Goal: Task Accomplishment & Management: Manage account settings

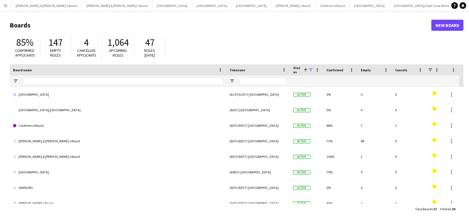
click at [455, 8] on button "[PERSON_NAME]'s Board Close" at bounding box center [477, 5] width 44 height 11
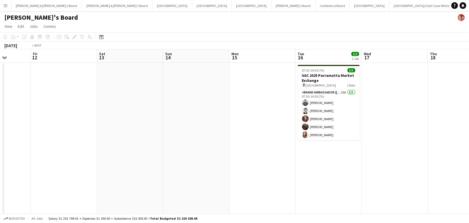
scroll to position [0, 257]
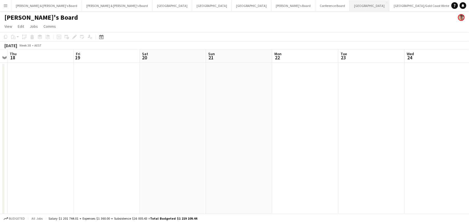
click at [350, 8] on button "Sydney Close" at bounding box center [370, 5] width 40 height 11
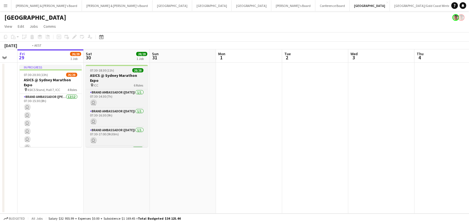
scroll to position [0, 189]
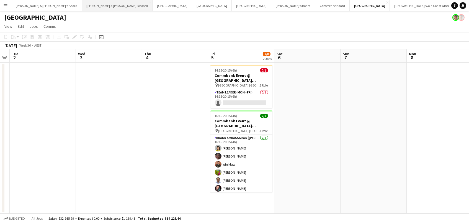
click at [82, 4] on button "[PERSON_NAME] & [PERSON_NAME]'s Board Close" at bounding box center [117, 5] width 71 height 11
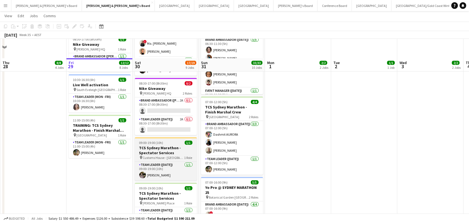
scroll to position [262, 0]
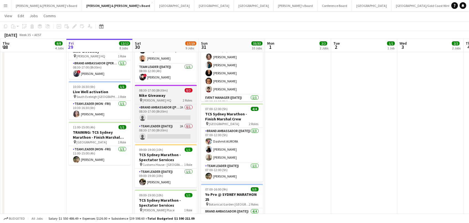
click at [153, 89] on span "08:30-17:00 (8h30m)" at bounding box center [153, 90] width 29 height 4
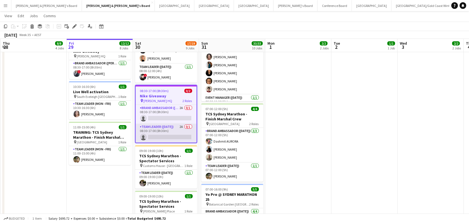
click at [156, 133] on app-card-role "Team Leader (Saturday) 2A 0/1 08:30-17:00 (8h30m) single-neutral-actions" at bounding box center [166, 132] width 61 height 19
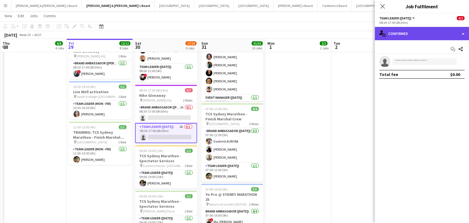
click at [450, 35] on div "single-neutral-actions-check-2 Confirmed" at bounding box center [422, 33] width 94 height 13
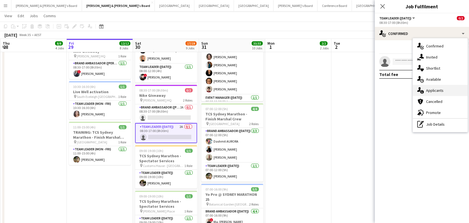
click at [438, 88] on div "single-neutral-actions-information Applicants" at bounding box center [440, 90] width 55 height 11
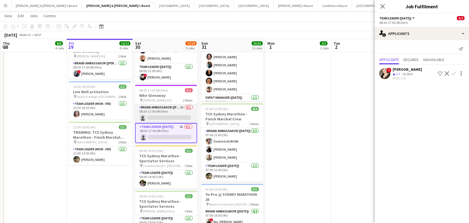
click at [173, 109] on app-card-role "Brand Ambassador (Mon - Fri) 2A 0/1 08:30-17:00 (8h30m) single-neutral-actions" at bounding box center [166, 113] width 62 height 19
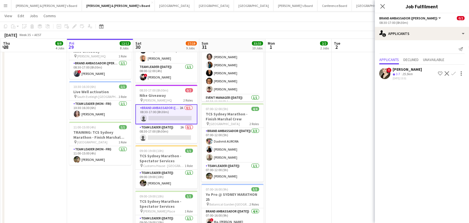
click at [294, 117] on app-date-cell "07:30-14:00 (6h30m) 1/1 Live Well activation pin South Eveleigh Sydney 1 Role T…" at bounding box center [298, 113] width 66 height 627
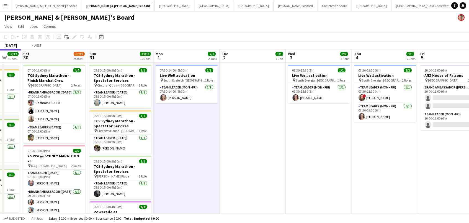
scroll to position [0, 145]
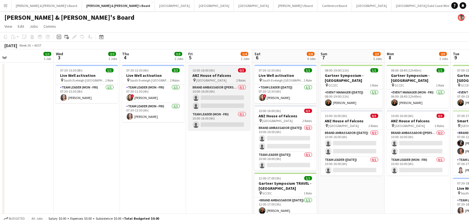
click at [225, 73] on h3 "ANZ House of Falcons" at bounding box center [219, 75] width 62 height 5
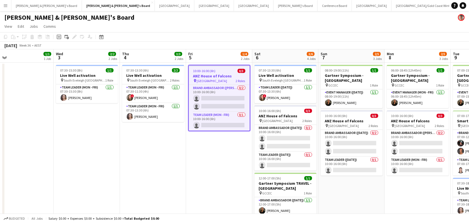
scroll to position [0, 145]
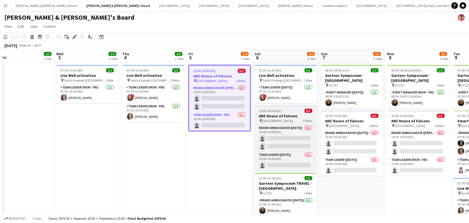
click at [284, 120] on div "pin Brisbane 2 Roles" at bounding box center [286, 120] width 62 height 4
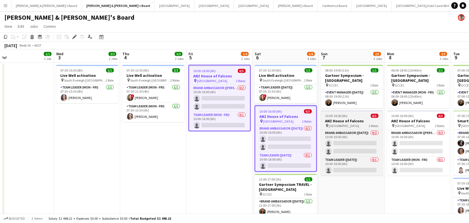
click at [344, 126] on div "pin Brisbane 2 Roles" at bounding box center [352, 125] width 62 height 4
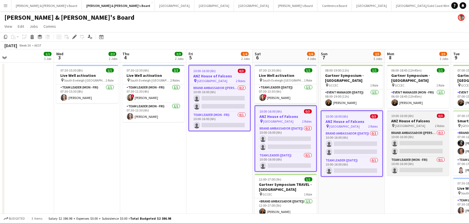
click at [407, 120] on h3 "ANZ House of Falcons" at bounding box center [418, 120] width 62 height 5
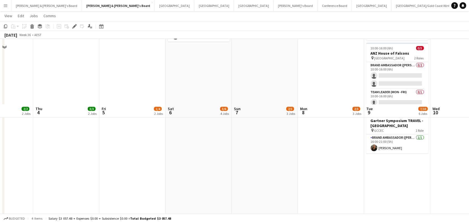
scroll to position [120, 0]
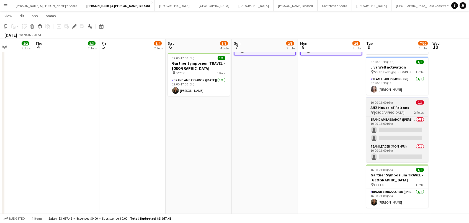
click at [378, 108] on h3 "ANZ House of Falcons" at bounding box center [397, 107] width 62 height 5
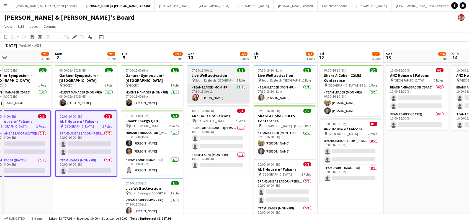
scroll to position [0, 0]
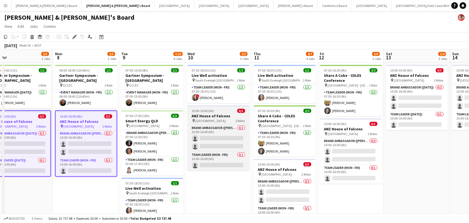
click at [226, 110] on div "10:00-16:00 (6h) 0/3" at bounding box center [218, 111] width 62 height 4
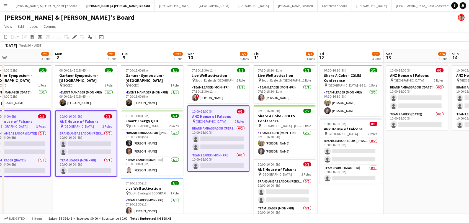
scroll to position [0, 212]
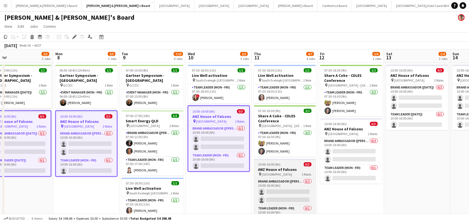
click at [279, 167] on h3 "ANZ House of Falcons" at bounding box center [285, 169] width 62 height 5
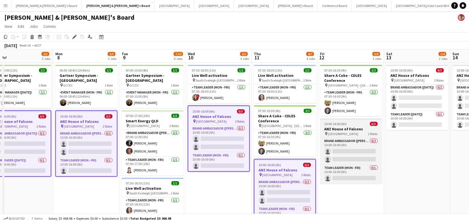
click at [360, 127] on h3 "ANZ House of Falcons" at bounding box center [351, 128] width 62 height 5
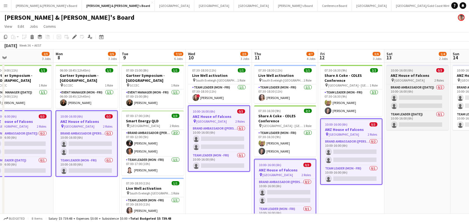
click at [400, 75] on h3 "ANZ House of Falcons" at bounding box center [417, 75] width 62 height 5
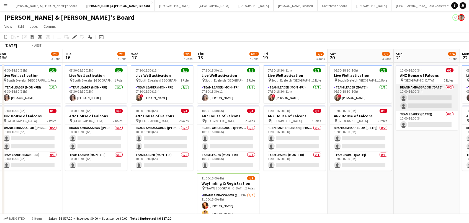
scroll to position [0, 164]
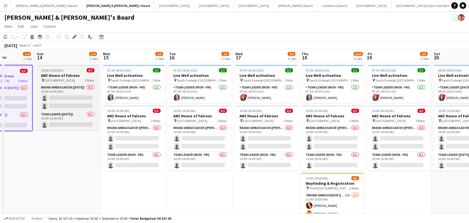
click at [68, 78] on div "pin Brisbane 2 Roles" at bounding box center [68, 80] width 62 height 4
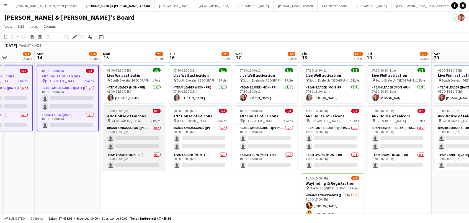
click at [140, 123] on app-job-card "10:00-16:00 (6h) 0/3 ANZ House of Falcons pin Brisbane 2 Roles Brand Ambassador…" at bounding box center [134, 137] width 62 height 65
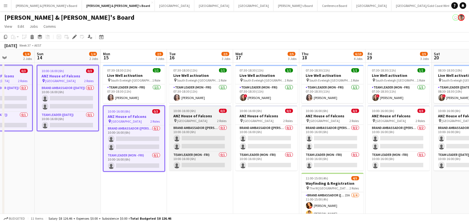
click at [207, 119] on div "pin Brisbane 2 Roles" at bounding box center [200, 120] width 62 height 4
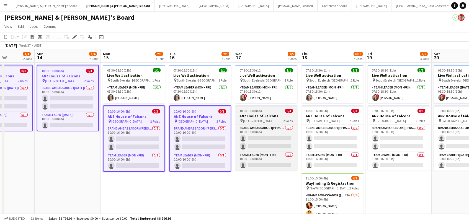
click at [270, 115] on h3 "ANZ House of Falcons" at bounding box center [266, 115] width 62 height 5
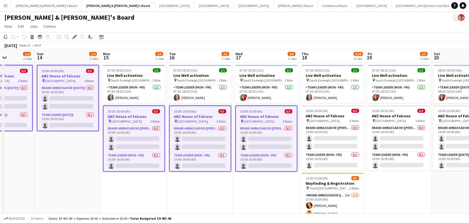
scroll to position [0, 164]
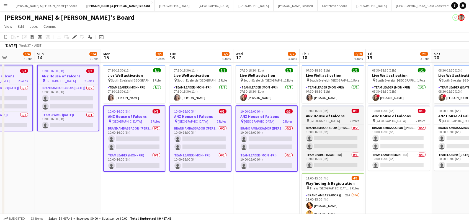
click at [329, 119] on div "pin Brisbane 2 Roles" at bounding box center [333, 120] width 62 height 4
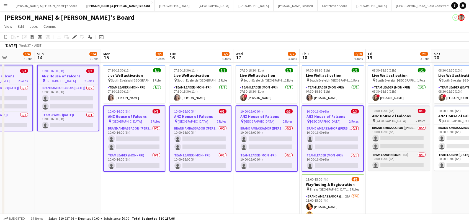
click at [403, 119] on div "pin Brisbane 2 Roles" at bounding box center [399, 120] width 62 height 4
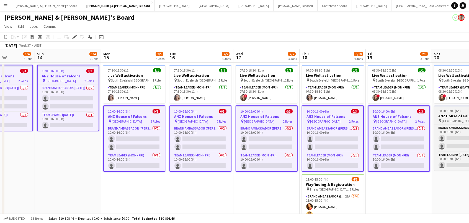
click at [450, 119] on span "[GEOGRAPHIC_DATA]" at bounding box center [457, 120] width 30 height 4
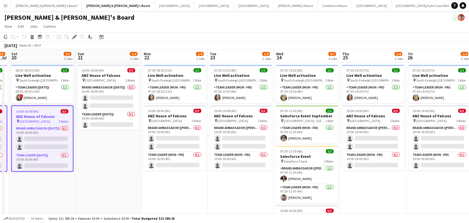
scroll to position [0, 189]
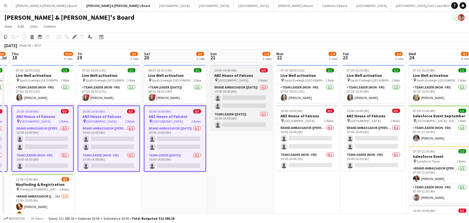
click at [235, 77] on h3 "ANZ House of Falcons" at bounding box center [241, 75] width 62 height 5
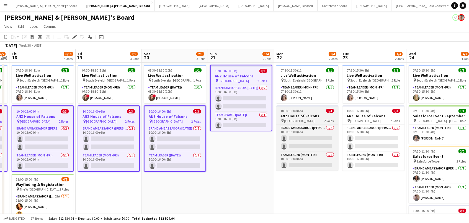
click at [287, 111] on span "10:00-16:00 (6h)" at bounding box center [292, 111] width 22 height 4
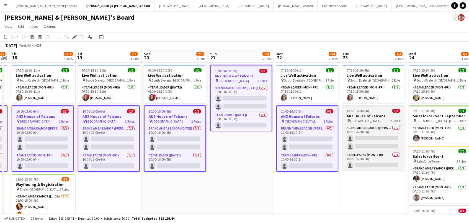
click at [356, 116] on h3 "ANZ House of Falcons" at bounding box center [373, 115] width 62 height 5
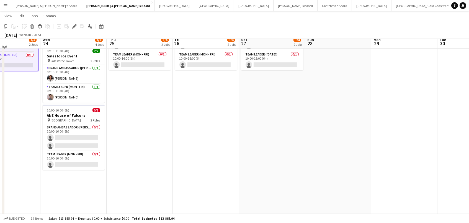
scroll to position [94, 0]
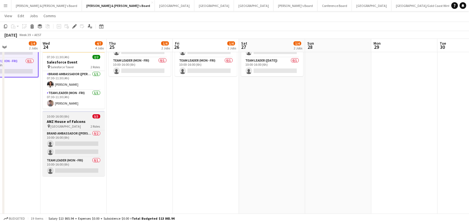
click at [55, 119] on h3 "ANZ House of Falcons" at bounding box center [74, 121] width 62 height 5
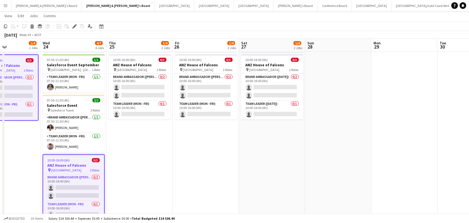
scroll to position [50, 0]
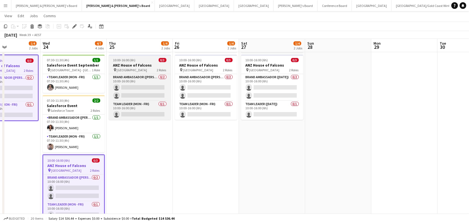
click at [140, 61] on div "10:00-16:00 (6h) 0/3" at bounding box center [140, 60] width 62 height 4
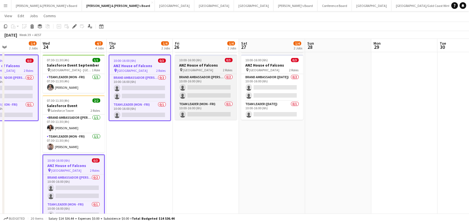
scroll to position [0, 158]
click at [203, 62] on app-job-card "10:00-16:00 (6h) 0/3 ANZ House of Falcons pin Brisbane 2 Roles Brand Ambassador…" at bounding box center [206, 87] width 62 height 65
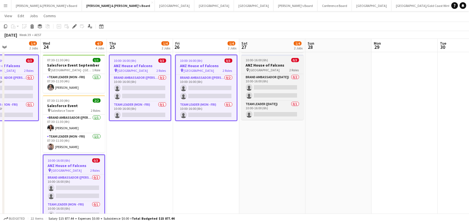
click at [263, 65] on h3 "ANZ House of Falcons" at bounding box center [272, 65] width 62 height 5
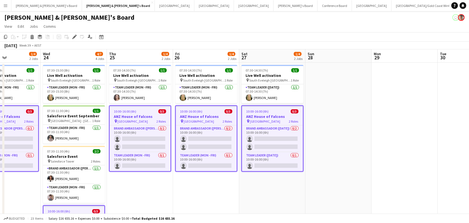
scroll to position [0, 0]
click at [73, 37] on icon at bounding box center [74, 36] width 3 height 3
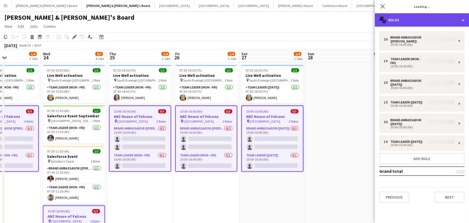
click at [399, 19] on div "multiple-users-add Roles" at bounding box center [422, 19] width 94 height 13
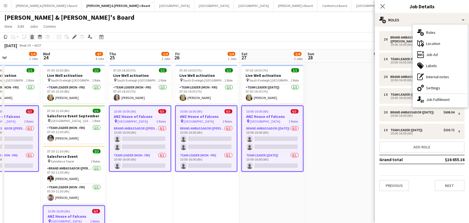
click at [32, 36] on icon at bounding box center [32, 37] width 3 height 3
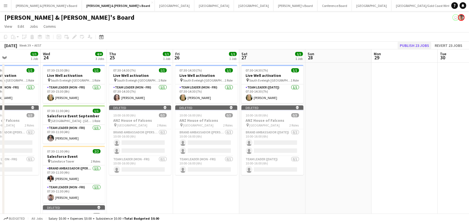
click at [417, 44] on button "Publish 23 jobs" at bounding box center [415, 45] width 34 height 7
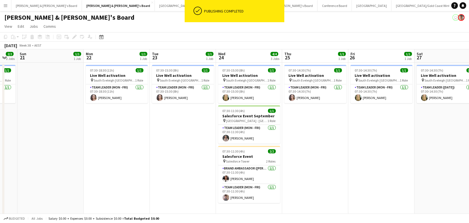
scroll to position [0, 125]
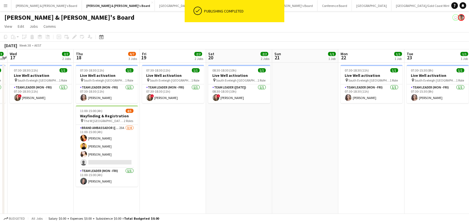
scroll to position [0, 125]
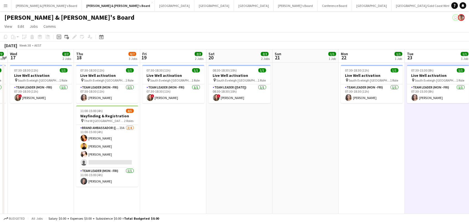
scroll to position [0, 0]
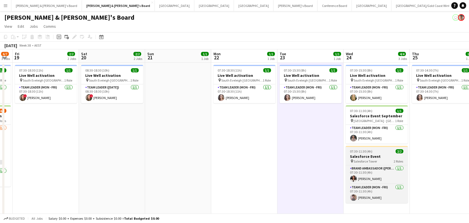
click at [359, 151] on span "07:30-11:30 (4h)" at bounding box center [361, 151] width 22 height 4
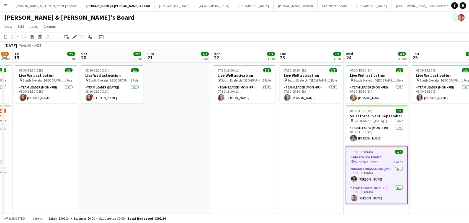
scroll to position [0, 252]
click at [75, 39] on div "Edit" at bounding box center [74, 36] width 7 height 7
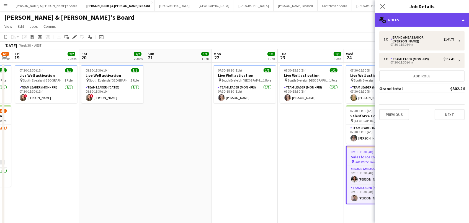
click at [403, 19] on div "multiple-users-add Roles" at bounding box center [422, 19] width 94 height 13
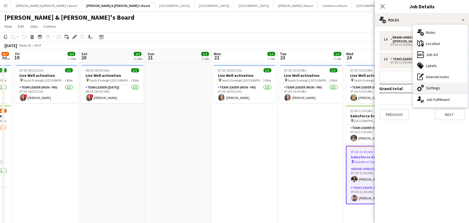
click at [440, 84] on div "cog-double-3 Settings" at bounding box center [440, 87] width 55 height 11
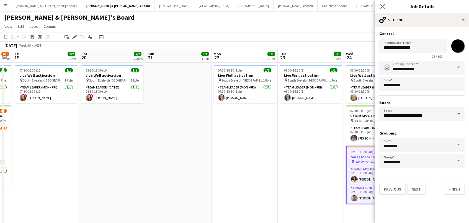
click at [458, 45] on input "*******" at bounding box center [458, 46] width 20 height 20
type input "*******"
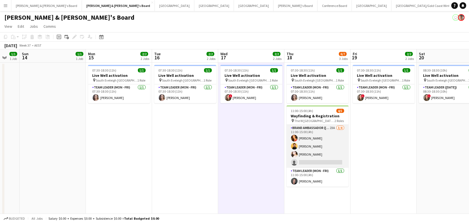
click at [304, 144] on app-card-role "Brand Ambassador (Mon - Fri) 23A 3/4 11:00-15:00 (4h) Chrissie Leigh Joseph Obs…" at bounding box center [318, 146] width 62 height 43
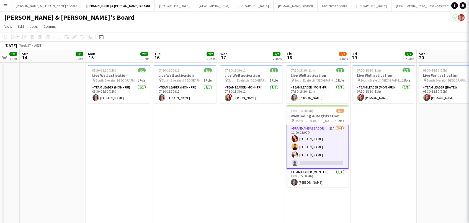
scroll to position [0, 112]
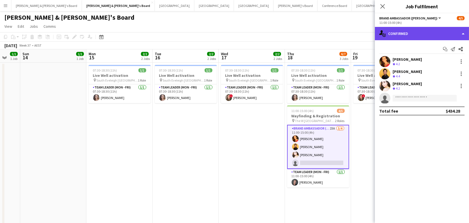
click at [413, 35] on div "single-neutral-actions-check-2 Confirmed" at bounding box center [422, 33] width 94 height 13
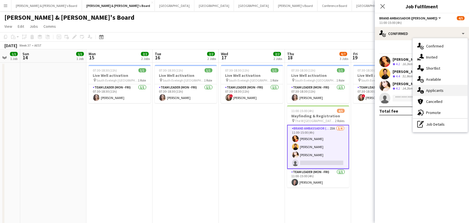
click at [440, 89] on div "single-neutral-actions-information Applicants" at bounding box center [440, 90] width 55 height 11
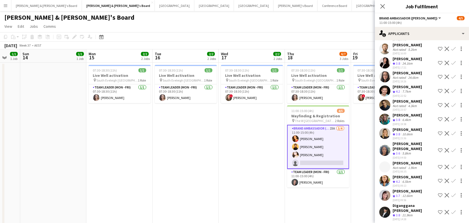
scroll to position [55, 0]
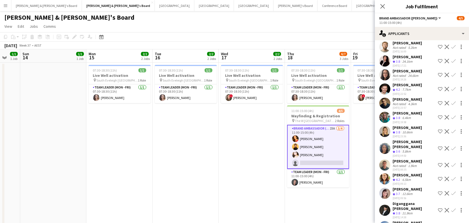
click at [453, 101] on app-icon "Confirm" at bounding box center [453, 103] width 4 height 4
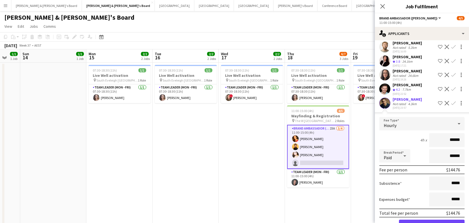
click at [432, 220] on button "Confirm" at bounding box center [432, 224] width 66 height 11
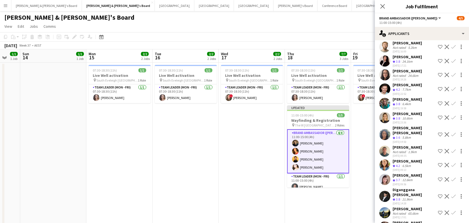
scroll to position [0, 0]
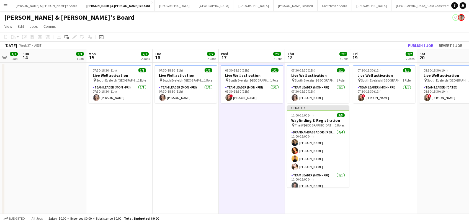
scroll to position [0, 112]
click at [412, 43] on button "Publish 1 job" at bounding box center [421, 45] width 30 height 7
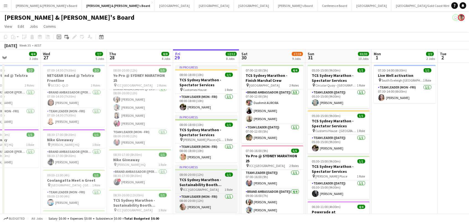
scroll to position [0, 143]
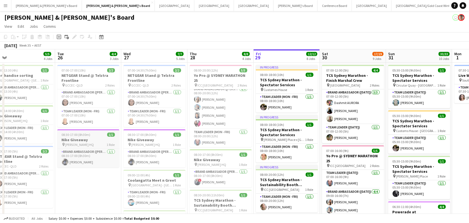
click at [75, 138] on h3 "Nike Giveaway" at bounding box center [88, 139] width 62 height 5
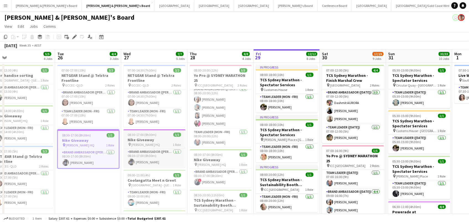
click at [148, 132] on span "08:30-17:00 (8h30m)" at bounding box center [142, 134] width 29 height 4
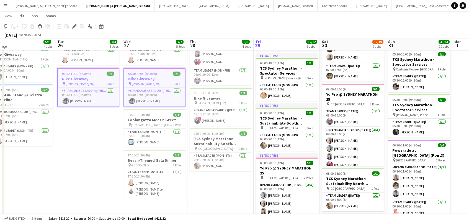
scroll to position [61, 0]
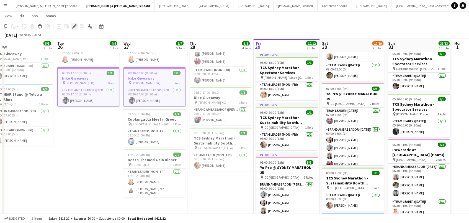
click at [73, 26] on icon at bounding box center [74, 26] width 3 height 3
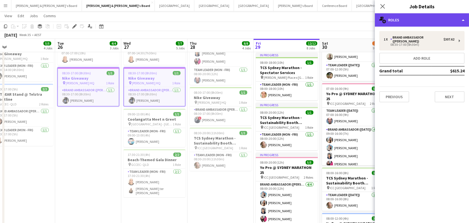
click at [398, 23] on div "multiple-users-add Roles" at bounding box center [422, 19] width 94 height 13
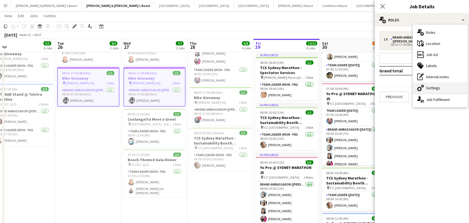
click at [429, 87] on div "cog-double-3 Settings" at bounding box center [440, 87] width 55 height 11
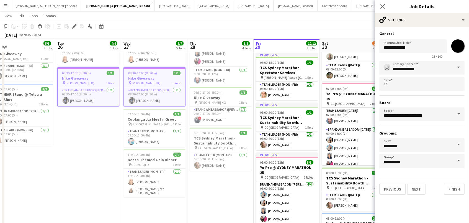
click at [458, 45] on input "*******" at bounding box center [458, 46] width 20 height 20
type input "*******"
click at [228, 167] on app-card-role "Team Leader (Mon - Fri) 1/1 08:30-20:00 (11h30m) Annie Anderson" at bounding box center [221, 161] width 62 height 19
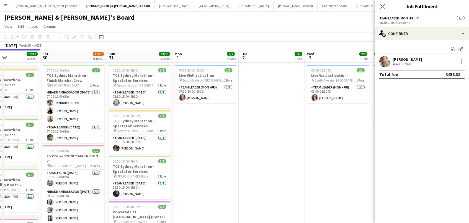
scroll to position [0, 0]
click at [4, 4] on app-icon "Menu" at bounding box center [5, 5] width 4 height 4
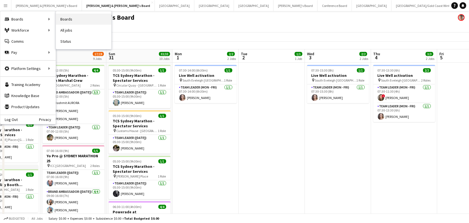
click at [66, 18] on link "Boards" at bounding box center [83, 19] width 55 height 11
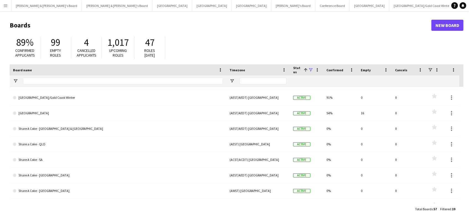
scroll to position [121, 0]
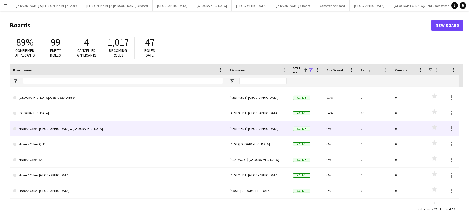
click at [61, 127] on link "Share A Coke - NSW & VIC" at bounding box center [118, 129] width 210 height 16
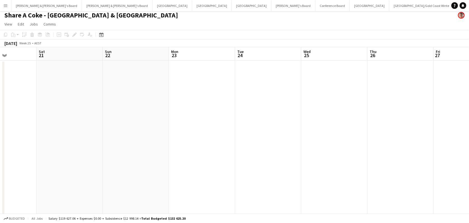
scroll to position [2, 0]
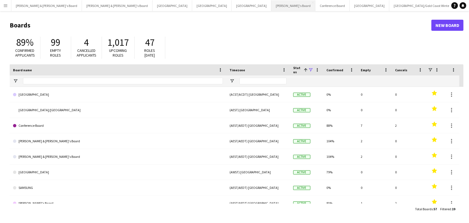
click at [271, 5] on button "Tennille's Board Close" at bounding box center [293, 5] width 44 height 11
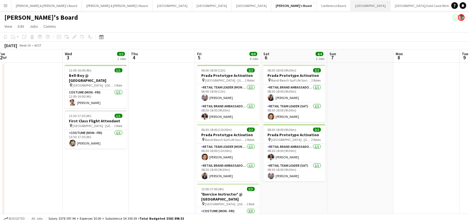
click at [351, 3] on button "Sydney Close" at bounding box center [371, 5] width 40 height 11
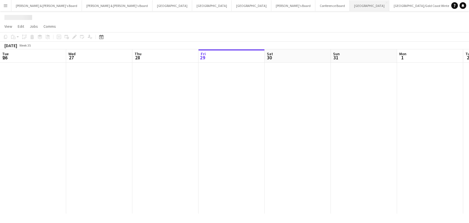
scroll to position [0, 132]
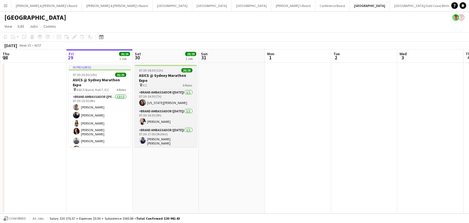
click at [149, 76] on h3 "ASICS @ Sydney Marathon Expo" at bounding box center [166, 78] width 62 height 10
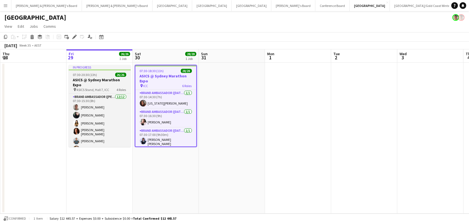
click at [119, 81] on h3 "ASICS @ Sydney Marathon Expo" at bounding box center [100, 82] width 62 height 10
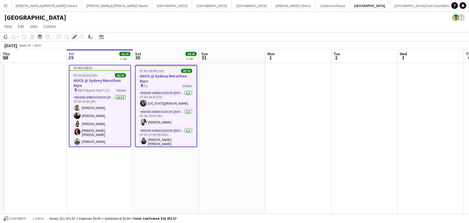
click at [73, 35] on icon "Edit" at bounding box center [74, 37] width 4 height 4
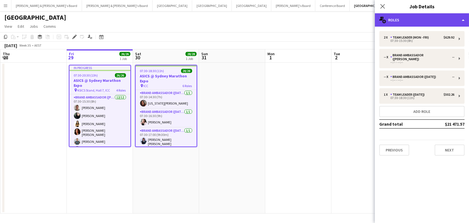
click at [433, 16] on div "multiple-users-add Roles" at bounding box center [422, 19] width 94 height 13
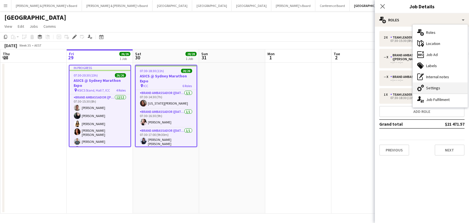
click at [429, 87] on div "cog-double-3 Settings" at bounding box center [440, 87] width 55 height 11
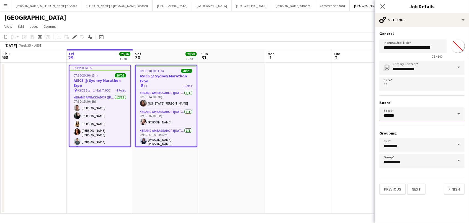
click at [403, 110] on input "******" at bounding box center [421, 114] width 85 height 14
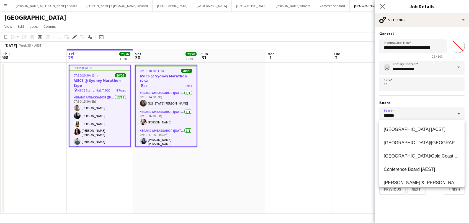
click at [455, 49] on input "*******" at bounding box center [458, 46] width 20 height 20
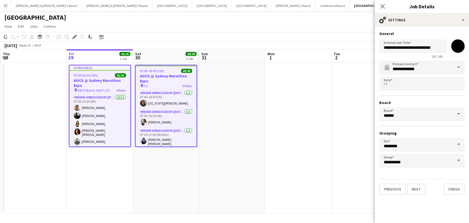
click at [457, 46] on input "*******" at bounding box center [458, 46] width 20 height 20
type input "*******"
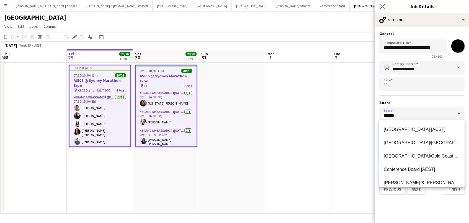
click at [405, 115] on input "******" at bounding box center [421, 114] width 85 height 14
click at [398, 165] on mat-option "[PERSON_NAME] & [PERSON_NAME]'s Board [AEST]" at bounding box center [421, 168] width 85 height 13
type input "**********"
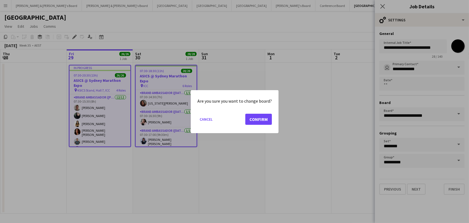
click at [261, 120] on button "Confirm" at bounding box center [258, 118] width 27 height 11
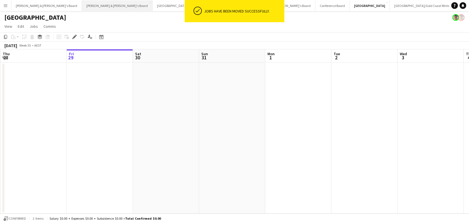
click at [82, 1] on button "[PERSON_NAME] & [PERSON_NAME]'s Board Close" at bounding box center [117, 5] width 71 height 11
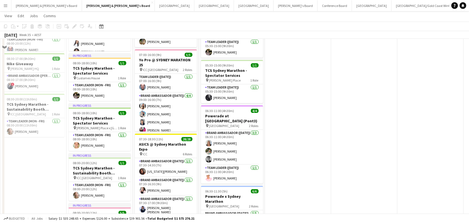
scroll to position [109, 0]
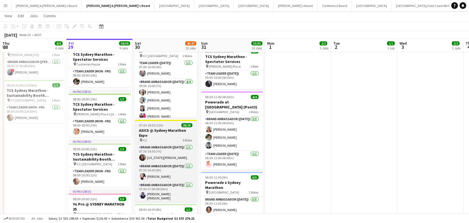
click at [145, 125] on span "07:30-18:30 (11h)" at bounding box center [151, 125] width 24 height 4
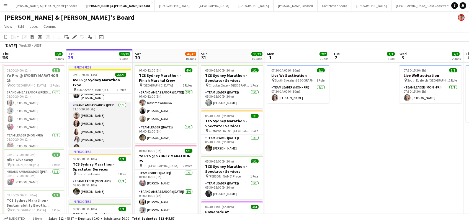
scroll to position [0, 0]
click at [94, 126] on app-card-role "Brand Ambassador (Mon - Fri) 5/5 11:30-20:30 (9h) Dion Bablusha Alexis Taluypre…" at bounding box center [100, 127] width 62 height 51
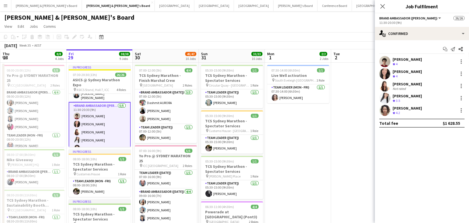
click at [406, 109] on div "[PERSON_NAME]" at bounding box center [407, 107] width 29 height 5
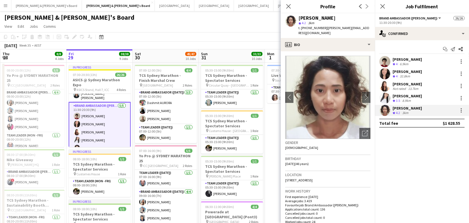
click at [308, 28] on span "t. +61433160440" at bounding box center [312, 28] width 29 height 4
copy span "61433160440"
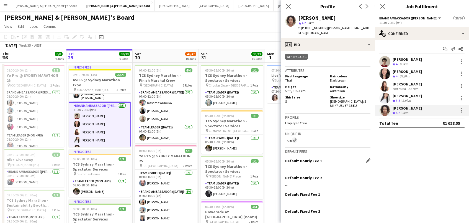
scroll to position [275, 0]
drag, startPoint x: 342, startPoint y: 82, endPoint x: 342, endPoint y: 87, distance: 5.3
click at [342, 96] on div "Shoe size Female: 5 UK / 7 US / 37-38 EU" at bounding box center [349, 102] width 43 height 12
copy span "5 UK / 7 US / 37-38 EU"
drag, startPoint x: 338, startPoint y: 17, endPoint x: 298, endPoint y: 19, distance: 40.2
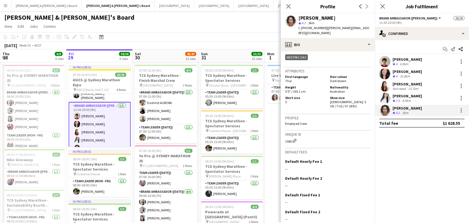
click at [298, 19] on div "Vararat Yingsoong star 4.2 3km t. +61433160440 | gail.vararat@gmail.com" at bounding box center [328, 25] width 94 height 25
copy div "[PERSON_NAME]"
click at [286, 7] on icon "Close pop-in" at bounding box center [288, 6] width 5 height 5
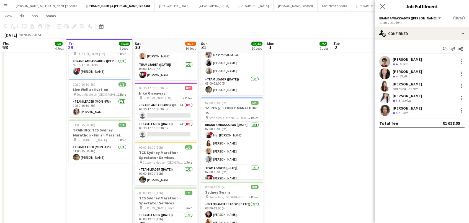
scroll to position [349, 0]
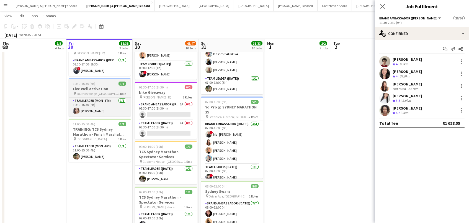
click at [119, 91] on span "1 Role" at bounding box center [122, 93] width 8 height 4
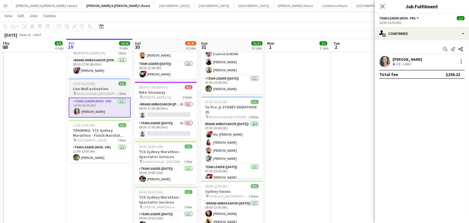
click at [85, 91] on span "South Eveleigh [GEOGRAPHIC_DATA]" at bounding box center [98, 93] width 42 height 4
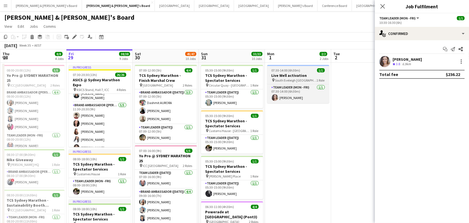
scroll to position [0, 0]
click at [279, 74] on h3 "Live Well activation" at bounding box center [298, 75] width 62 height 5
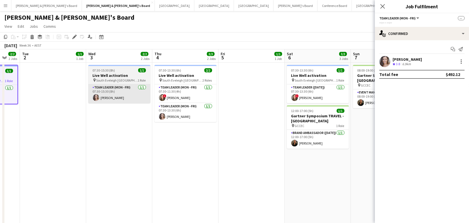
scroll to position [0, 182]
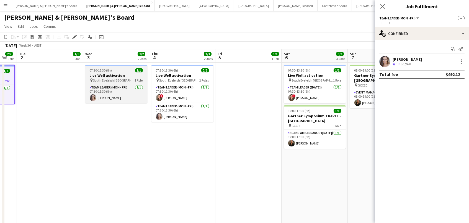
click at [109, 70] on span "07:30-15:30 (8h)" at bounding box center [101, 70] width 22 height 4
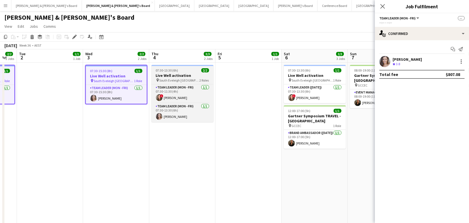
click at [180, 71] on app-job-card "07:30-13:30 (6h) 2/2 Live Well activation pin South Eveleigh Sydney 2 Roles Tea…" at bounding box center [182, 93] width 62 height 57
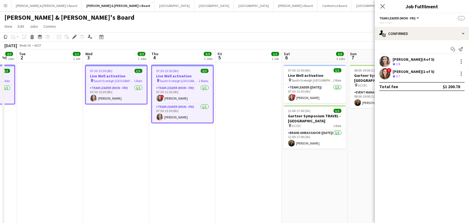
scroll to position [0, 180]
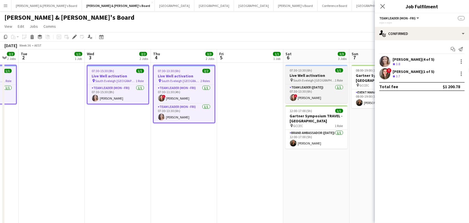
click at [311, 70] on span "07:30-13:30 (6h)" at bounding box center [301, 70] width 22 height 4
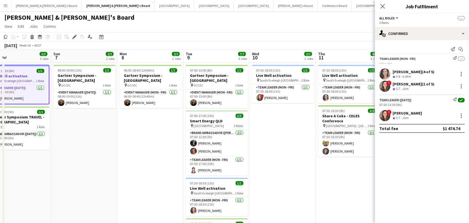
scroll to position [0, 213]
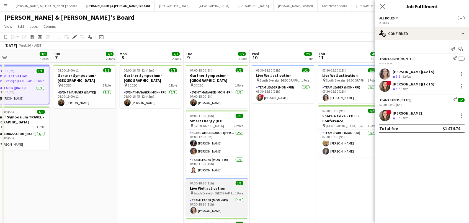
click at [216, 185] on h3 "Live Well activation" at bounding box center [217, 187] width 62 height 5
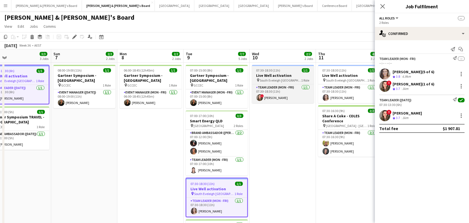
click at [287, 71] on div "07:30-18:30 (11h) 1/1" at bounding box center [283, 70] width 62 height 4
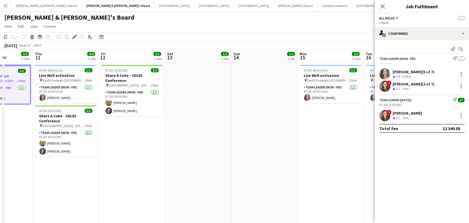
scroll to position [0, 236]
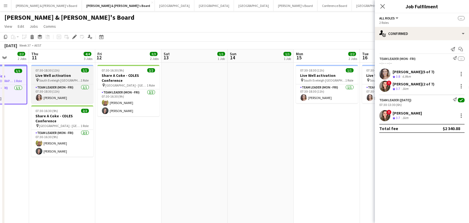
click at [78, 72] on div "07:30-18:30 (11h) 1/1" at bounding box center [62, 70] width 62 height 4
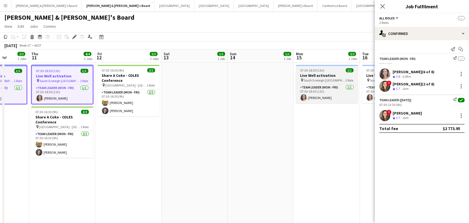
click at [310, 66] on app-job-card "07:30-18:30 (11h) 1/1 Live Well activation pin South Eveleigh Sydney 1 Role Tea…" at bounding box center [327, 84] width 62 height 38
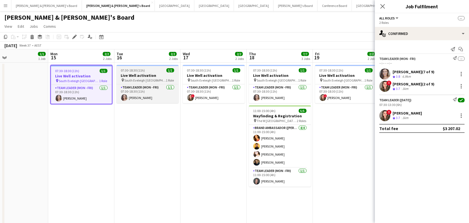
drag, startPoint x: 139, startPoint y: 76, endPoint x: 177, endPoint y: 76, distance: 37.7
click at [140, 76] on h3 "Live Well activation" at bounding box center [148, 75] width 62 height 5
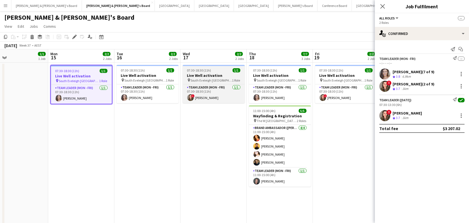
scroll to position [0, 216]
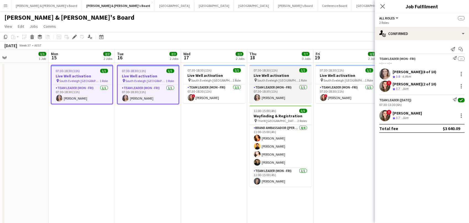
drag, startPoint x: 218, startPoint y: 74, endPoint x: 264, endPoint y: 75, distance: 46.2
click at [218, 74] on h3 "Live Well activation" at bounding box center [214, 75] width 62 height 5
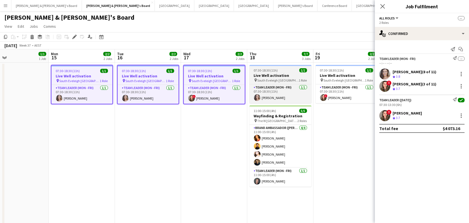
click at [265, 75] on h3 "Live Well activation" at bounding box center [280, 75] width 62 height 5
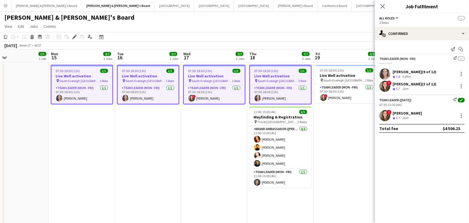
click at [287, 47] on div "September 2025 Week 37 • AEST" at bounding box center [234, 46] width 469 height 8
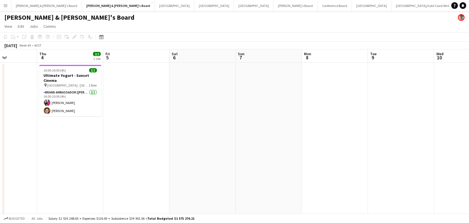
scroll to position [0, 229]
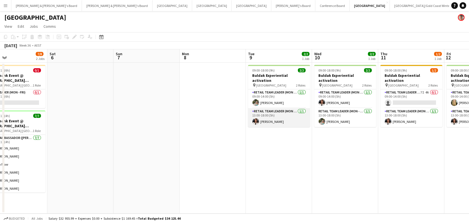
scroll to position [0, 235]
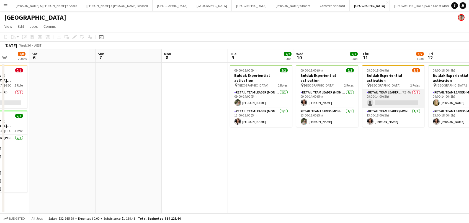
click at [383, 99] on app-card-role "RETAIL Team Leader (Mon - Fri) 7I 4A 0/1 09:00-14:00 (5h) single-neutral-actions" at bounding box center [393, 98] width 62 height 19
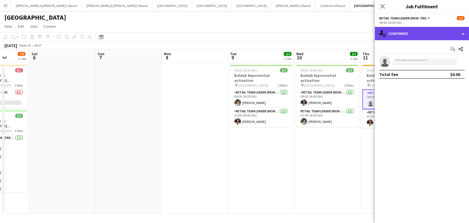
click at [436, 34] on div "single-neutral-actions-check-2 Confirmed" at bounding box center [422, 33] width 94 height 13
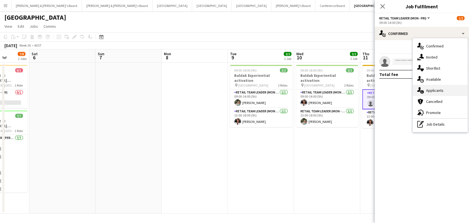
click at [436, 88] on div "single-neutral-actions-information Applicants" at bounding box center [440, 90] width 55 height 11
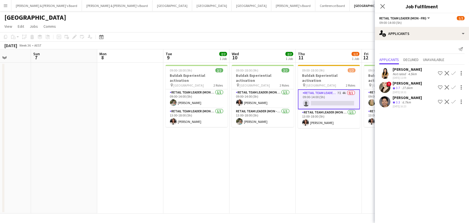
scroll to position [0, 227]
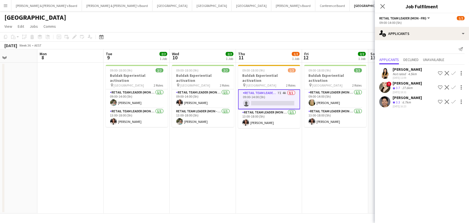
click at [452, 99] on app-icon "Confirm" at bounding box center [453, 101] width 4 height 4
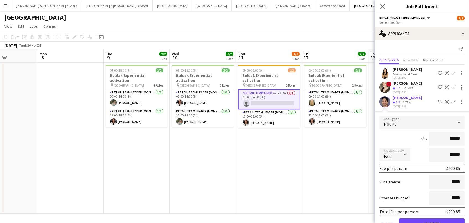
click at [432, 221] on button "Confirm" at bounding box center [432, 223] width 66 height 11
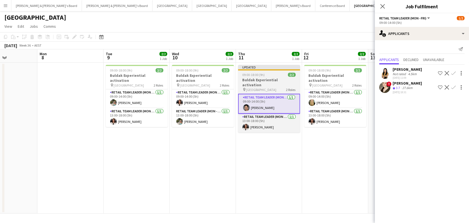
click at [274, 80] on h3 "Buldak Experiential activation" at bounding box center [269, 82] width 62 height 10
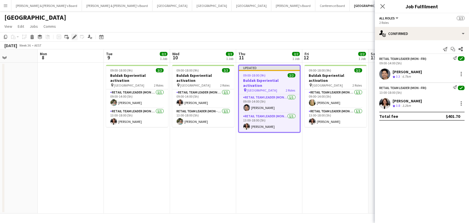
click at [73, 37] on icon at bounding box center [74, 36] width 3 height 3
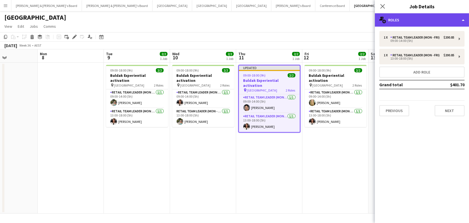
click at [380, 16] on div "multiple-users-add Roles" at bounding box center [422, 19] width 94 height 13
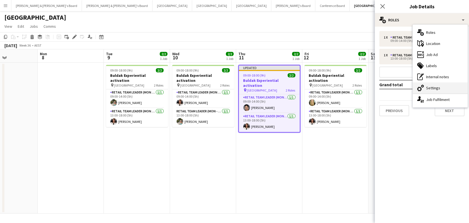
click at [427, 88] on div "cog-double-3 Settings" at bounding box center [440, 87] width 55 height 11
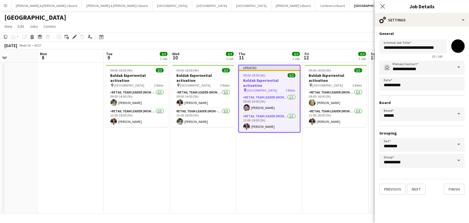
click at [455, 45] on input "*******" at bounding box center [458, 46] width 20 height 20
type input "*******"
click at [325, 28] on app-page-menu "View Day view expanded Day view collapsed Month view Date picker Jump to [DATE]…" at bounding box center [234, 27] width 469 height 11
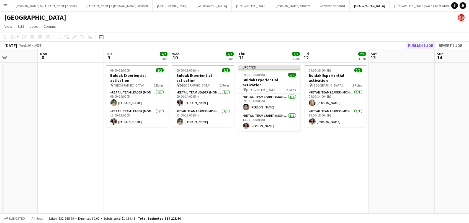
click at [420, 45] on button "Publish 1 job" at bounding box center [421, 45] width 30 height 7
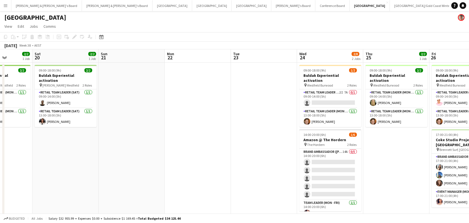
scroll to position [0, 175]
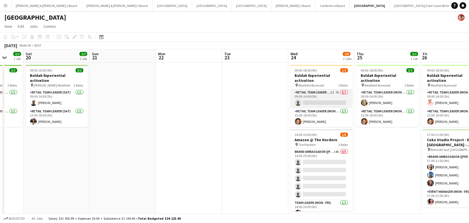
click at [318, 96] on app-card-role "RETAIL Team Leader (Mon - Fri) 2I 7A 0/1 09:00-14:00 (5h) single-neutral-actions" at bounding box center [321, 98] width 62 height 19
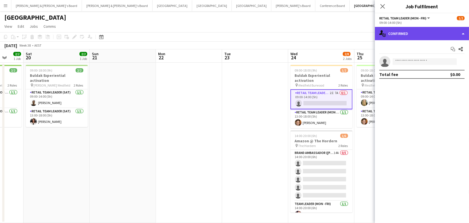
click at [420, 31] on div "single-neutral-actions-check-2 Confirmed" at bounding box center [422, 33] width 94 height 13
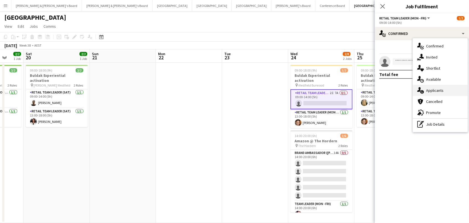
click at [425, 89] on div "single-neutral-actions-information Applicants" at bounding box center [440, 90] width 55 height 11
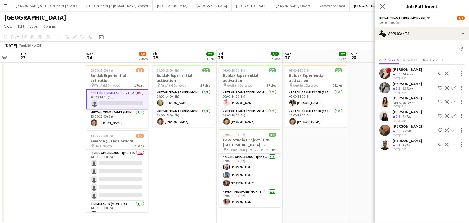
scroll to position [0, 206]
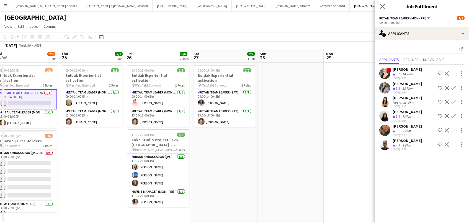
click at [453, 146] on app-icon "Confirm" at bounding box center [453, 144] width 4 height 4
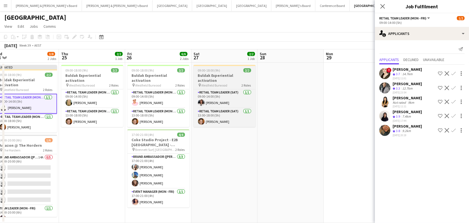
click at [228, 75] on h3 "Buldak Experiential activation" at bounding box center [225, 78] width 62 height 10
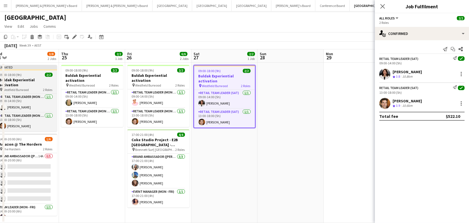
click at [35, 73] on div "09:00-18:00 (9h) 2/2" at bounding box center [26, 75] width 62 height 4
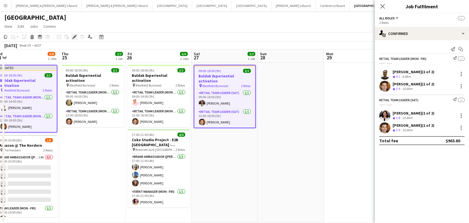
click at [72, 38] on icon "Edit" at bounding box center [74, 37] width 4 height 4
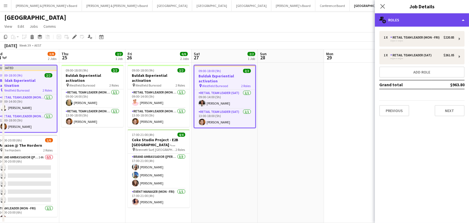
click at [399, 21] on div "multiple-users-add Roles" at bounding box center [422, 19] width 94 height 13
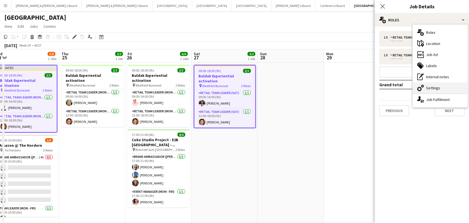
click at [439, 88] on div "cog-double-3 Settings" at bounding box center [440, 87] width 55 height 11
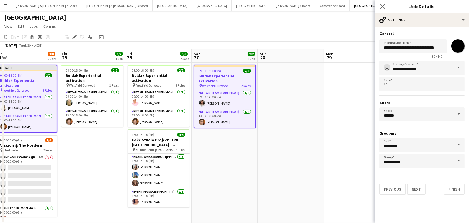
click at [455, 50] on input "*******" at bounding box center [458, 46] width 20 height 20
type input "*******"
click at [313, 89] on app-date-cell at bounding box center [291, 143] width 66 height 160
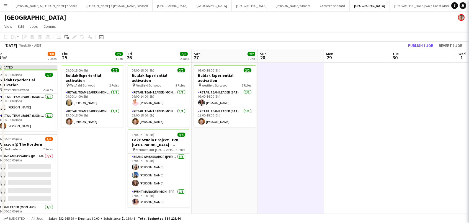
scroll to position [0, 205]
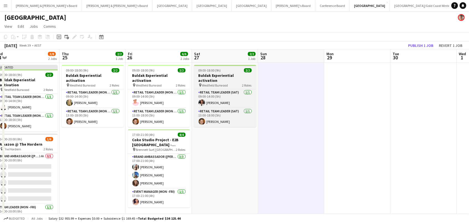
click at [203, 71] on span "09:00-18:00 (9h)" at bounding box center [209, 70] width 22 height 4
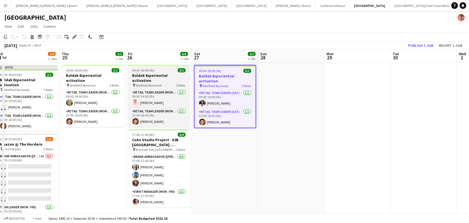
click at [178, 73] on h3 "Buldak Experiential activation" at bounding box center [159, 78] width 62 height 10
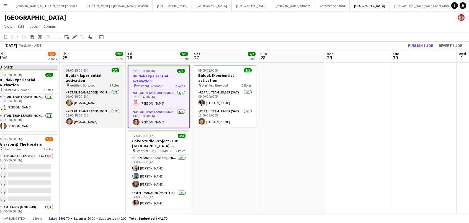
click at [121, 74] on h3 "Buldak Experiential activation" at bounding box center [93, 78] width 62 height 10
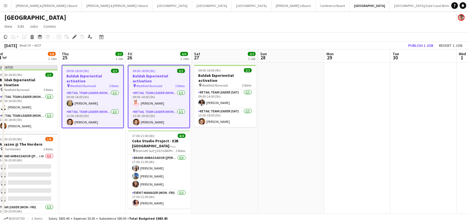
scroll to position [0, 205]
click at [71, 37] on div "Edit" at bounding box center [74, 36] width 7 height 7
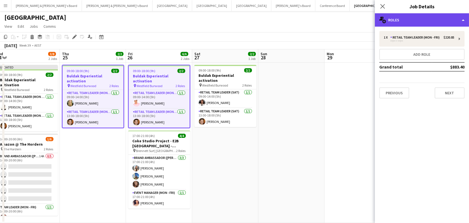
click at [416, 17] on div "multiple-users-add Roles" at bounding box center [422, 19] width 94 height 13
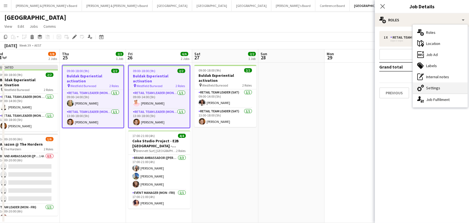
click at [442, 86] on div "cog-double-3 Settings" at bounding box center [440, 87] width 55 height 11
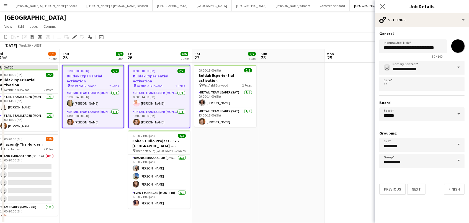
click at [457, 46] on input "*******" at bounding box center [458, 46] width 20 height 20
type input "*******"
click at [303, 97] on app-date-cell at bounding box center [291, 143] width 66 height 160
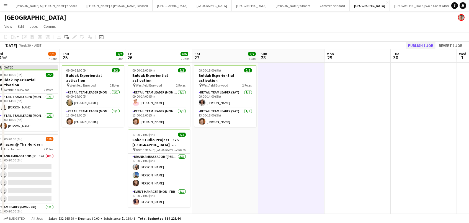
click at [430, 43] on button "Publish 1 job" at bounding box center [421, 45] width 30 height 7
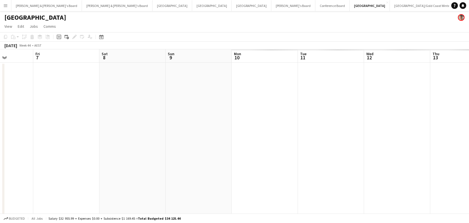
scroll to position [0, 162]
click at [152, 100] on app-date-cell at bounding box center [136, 143] width 66 height 160
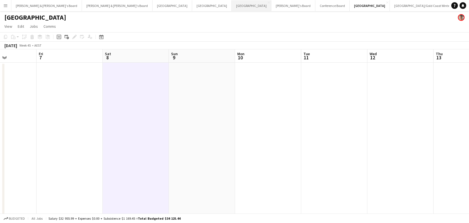
click at [232, 4] on button "Melbourne Close" at bounding box center [252, 5] width 40 height 11
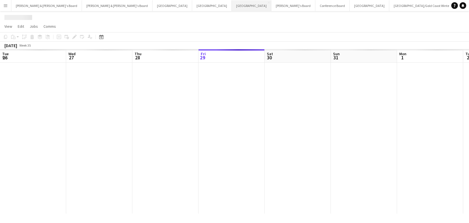
scroll to position [0, 132]
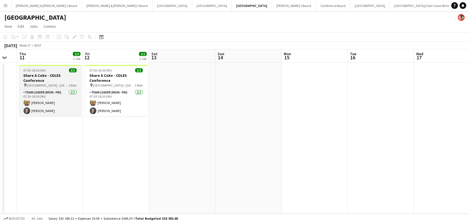
click at [58, 77] on h3 "Share A Coke - COLES Conference" at bounding box center [50, 78] width 62 height 10
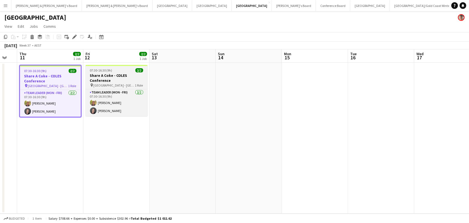
click at [106, 78] on h3 "Share A Coke - COLES Conference" at bounding box center [117, 78] width 62 height 10
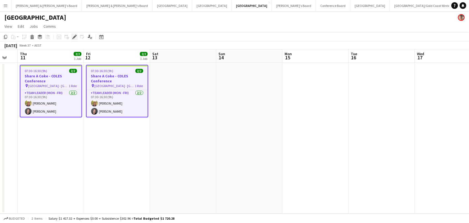
click at [72, 37] on icon "Edit" at bounding box center [74, 37] width 4 height 4
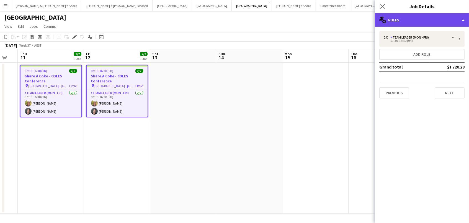
click at [400, 19] on div "multiple-users-add Roles" at bounding box center [422, 19] width 94 height 13
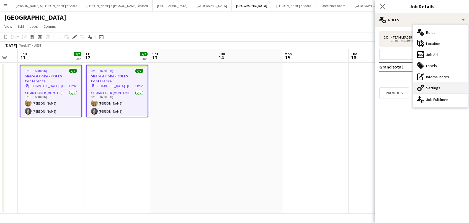
click at [433, 88] on div "cog-double-3 Settings" at bounding box center [440, 87] width 55 height 11
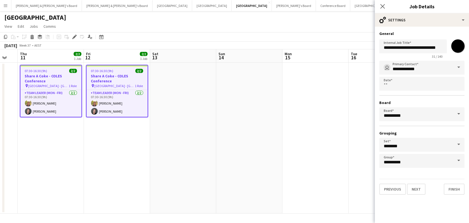
click at [457, 46] on input "*******" at bounding box center [458, 46] width 20 height 20
type input "*******"
click at [394, 112] on input "*********" at bounding box center [421, 114] width 85 height 14
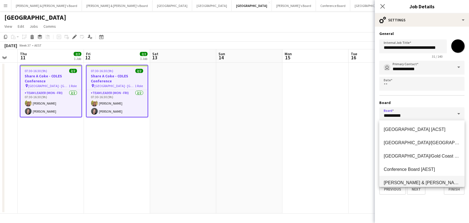
click at [398, 179] on mat-option "[PERSON_NAME] & [PERSON_NAME]'s Board [AEST]" at bounding box center [421, 182] width 85 height 13
type input "**********"
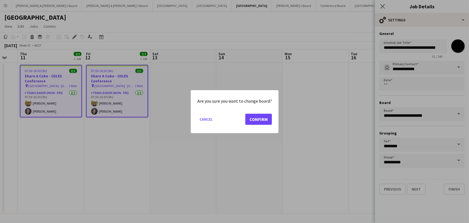
click at [251, 122] on button "Confirm" at bounding box center [258, 118] width 27 height 11
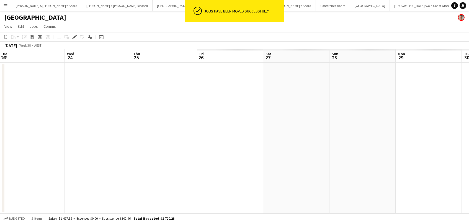
scroll to position [0, 134]
click at [237, 93] on app-date-cell at bounding box center [230, 138] width 66 height 151
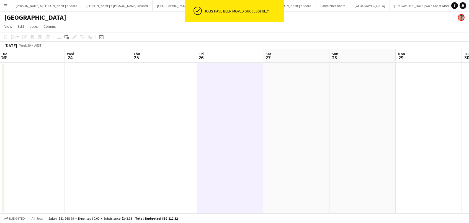
click at [113, 24] on app-page-menu "View Day view expanded Day view collapsed Month view Date picker Jump to [DATE]…" at bounding box center [234, 27] width 469 height 11
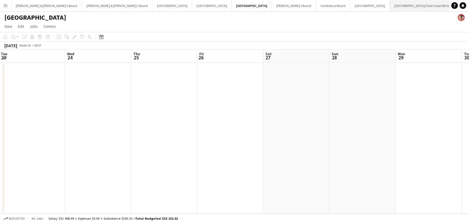
click at [390, 2] on button "[GEOGRAPHIC_DATA]/[GEOGRAPHIC_DATA] Winter Close" at bounding box center [423, 5] width 66 height 11
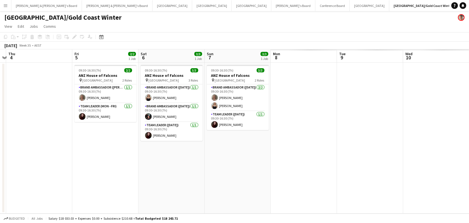
scroll to position [0, 196]
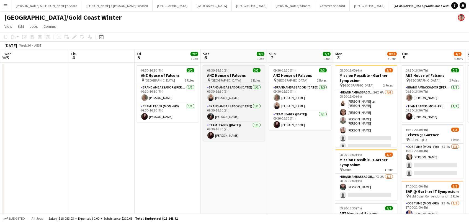
click at [215, 73] on h3 "ANZ House of Falcons" at bounding box center [234, 75] width 62 height 5
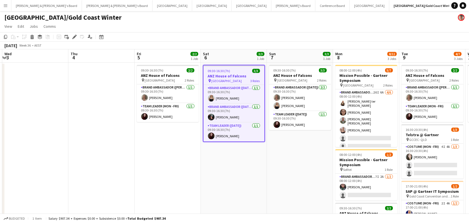
scroll to position [0, 196]
click at [74, 37] on icon at bounding box center [74, 36] width 3 height 3
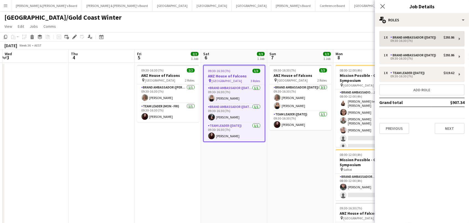
scroll to position [0, 1]
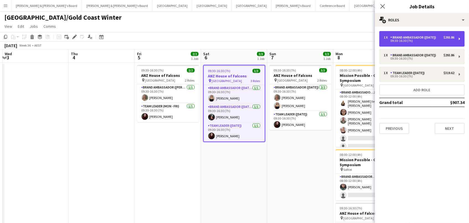
click at [437, 41] on div "09:30-16:30 (7h)" at bounding box center [419, 40] width 71 height 3
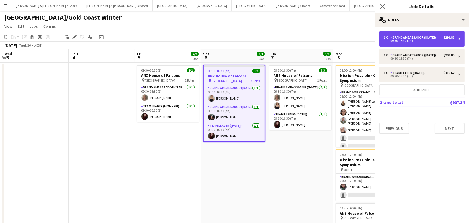
scroll to position [0, 0]
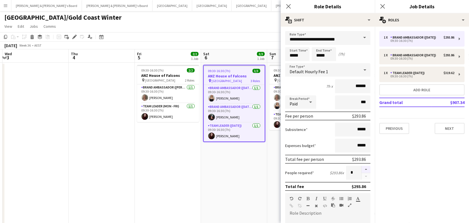
click at [368, 168] on button "button" at bounding box center [366, 169] width 9 height 7
type input "*"
drag, startPoint x: 231, startPoint y: 174, endPoint x: 234, endPoint y: 169, distance: 6.0
click at [231, 173] on app-date-cell "09:30-16:30 (7h) 3/3 ANZ House of Falcons pin Brisbane 3 Roles Brand Ambassador…" at bounding box center [234, 167] width 66 height 209
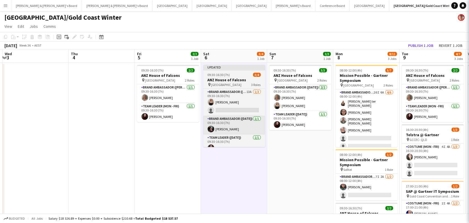
scroll to position [0, 196]
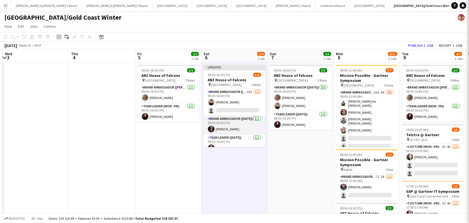
click at [237, 125] on app-card-role "Brand Ambassador ([DATE]) [DATE] 09:30-16:30 (7h) [PERSON_NAME]" at bounding box center [234, 124] width 62 height 19
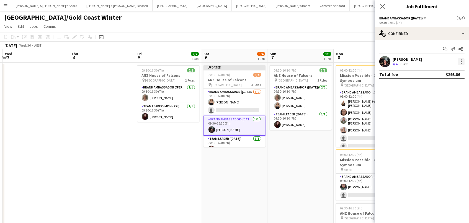
click at [461, 61] on div at bounding box center [461, 61] width 1 height 1
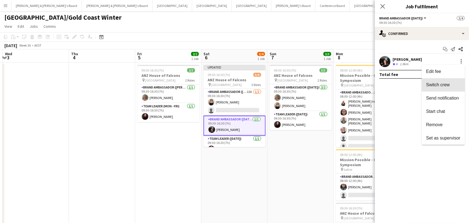
drag, startPoint x: 450, startPoint y: 89, endPoint x: 229, endPoint y: 109, distance: 221.8
click at [450, 89] on button "Switch crew" at bounding box center [443, 84] width 43 height 13
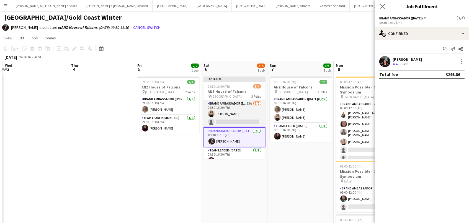
click at [228, 115] on app-card-role "Brand Ambassador ([DATE]) 13A [DATE] 09:30-16:30 (7h) [PERSON_NAME] single-neut…" at bounding box center [234, 113] width 62 height 27
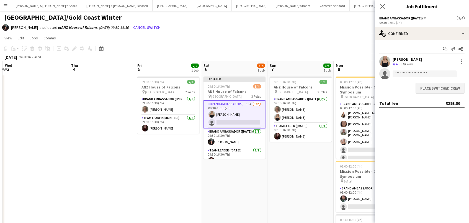
click at [437, 84] on button "Place switched crew" at bounding box center [440, 87] width 49 height 11
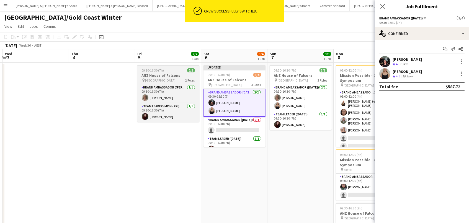
click at [182, 80] on div "pin Brisbane 2 Roles" at bounding box center [168, 80] width 62 height 4
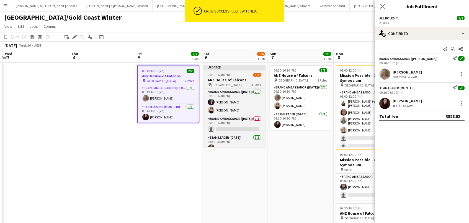
drag, startPoint x: 234, startPoint y: 81, endPoint x: 229, endPoint y: 78, distance: 5.4
click at [234, 80] on h3 "ANZ House of Falcons" at bounding box center [234, 79] width 62 height 5
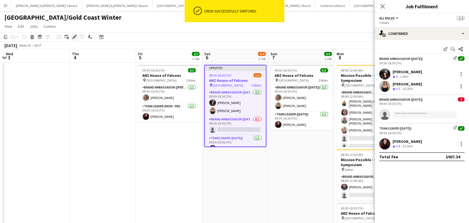
click at [72, 38] on icon at bounding box center [72, 38] width 1 height 1
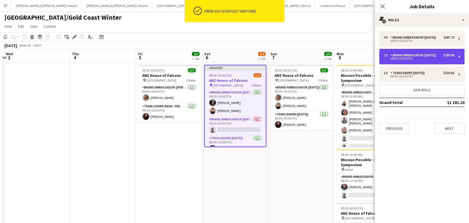
click at [440, 52] on div "1 x Brand Ambassador ([DATE]) $293.86 09:30-16:30 (7h)" at bounding box center [421, 57] width 85 height 16
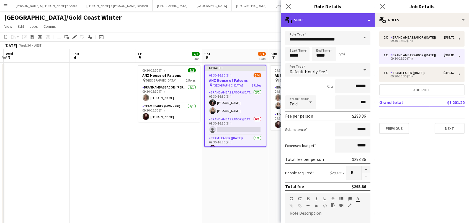
click at [341, 20] on div "multiple-actions-text Shift" at bounding box center [328, 19] width 94 height 13
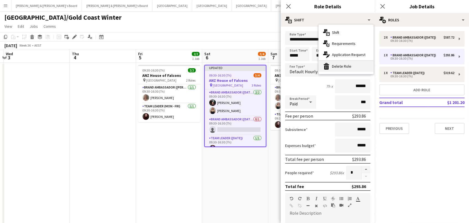
click at [339, 68] on div "bin-2 Delete Role" at bounding box center [346, 66] width 55 height 11
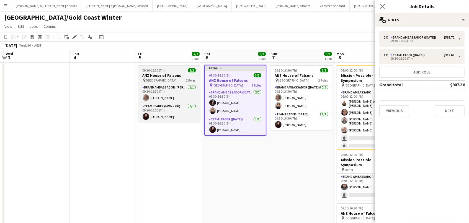
click at [154, 74] on h3 "ANZ House of Falcons" at bounding box center [169, 75] width 62 height 5
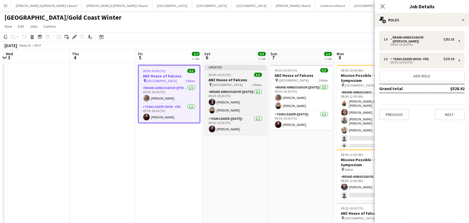
drag, startPoint x: 213, startPoint y: 74, endPoint x: 219, endPoint y: 74, distance: 5.6
click at [214, 74] on span "09:30-16:30 (7h)" at bounding box center [220, 75] width 22 height 4
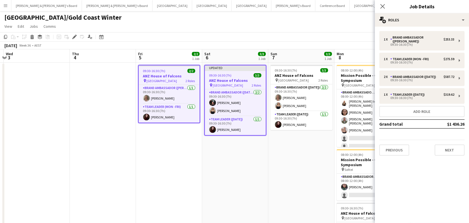
scroll to position [0, 194]
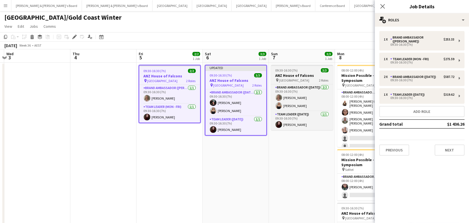
click at [293, 74] on h3 "ANZ House of Falcons" at bounding box center [302, 75] width 62 height 5
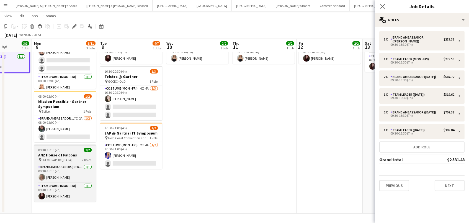
scroll to position [57, 0]
click at [60, 158] on div "pin Brisbane 2 Roles" at bounding box center [65, 160] width 62 height 4
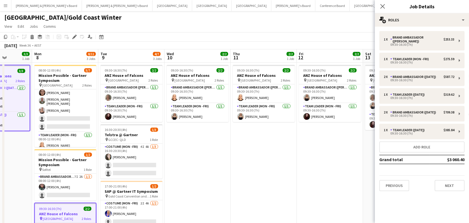
scroll to position [0, 0]
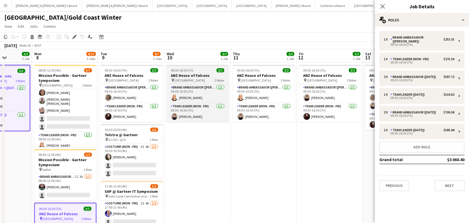
drag, startPoint x: 124, startPoint y: 71, endPoint x: 185, endPoint y: 80, distance: 61.2
click at [124, 71] on span "09:30-16:30 (7h)" at bounding box center [116, 70] width 22 height 4
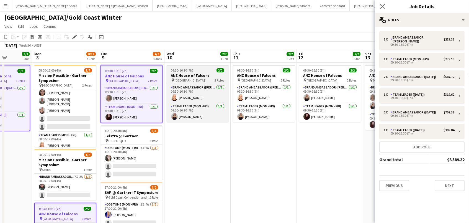
click at [205, 78] on div "pin Brisbane 2 Roles" at bounding box center [198, 80] width 62 height 4
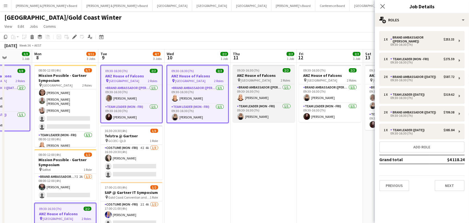
click at [266, 76] on h3 "ANZ House of Falcons" at bounding box center [264, 75] width 62 height 5
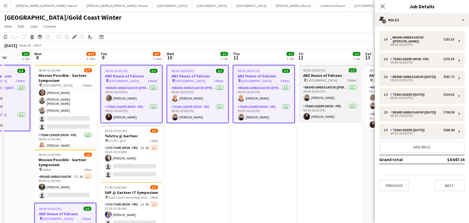
drag, startPoint x: 321, startPoint y: 75, endPoint x: 311, endPoint y: 81, distance: 11.5
click at [321, 75] on h3 "ANZ House of Falcons" at bounding box center [330, 75] width 62 height 5
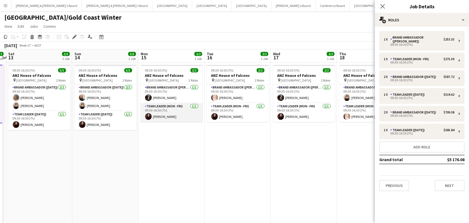
scroll to position [0, 177]
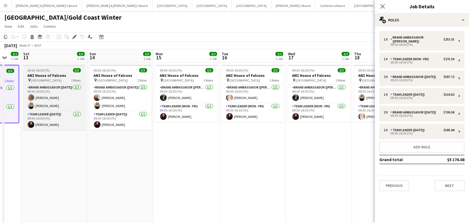
click at [51, 80] on div "pin Brisbane 2 Roles" at bounding box center [54, 80] width 62 height 4
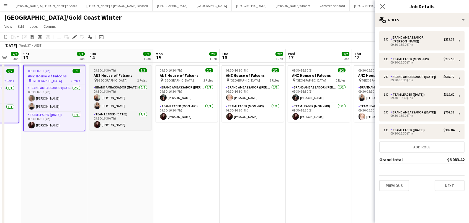
click at [121, 79] on div "pin Brisbane 2 Roles" at bounding box center [120, 80] width 62 height 4
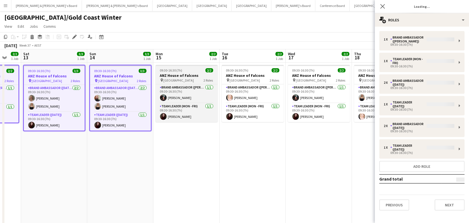
click at [198, 78] on div "pin Brisbane 2 Roles" at bounding box center [187, 80] width 62 height 4
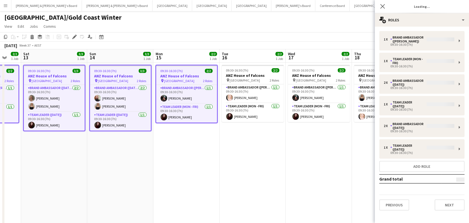
drag, startPoint x: 240, startPoint y: 71, endPoint x: 199, endPoint y: 70, distance: 41.3
click at [241, 71] on span "09:30-16:30 (7h)" at bounding box center [237, 70] width 22 height 4
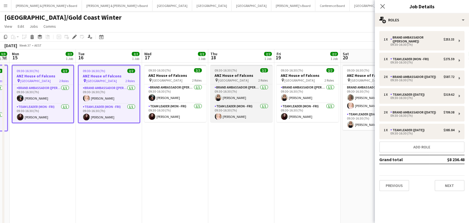
drag, startPoint x: 185, startPoint y: 72, endPoint x: 212, endPoint y: 73, distance: 27.1
click at [186, 73] on app-job-card "09:30-16:30 (7h) 2/2 ANZ House of Falcons pin Brisbane 2 Roles Brand Ambassador…" at bounding box center [175, 93] width 62 height 57
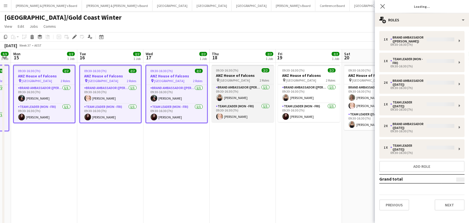
click at [229, 73] on h3 "ANZ House of Falcons" at bounding box center [243, 75] width 62 height 5
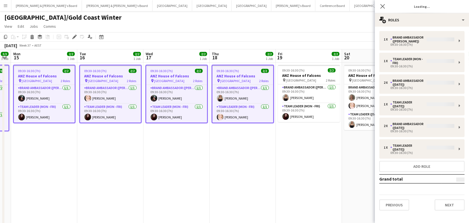
scroll to position [0, 187]
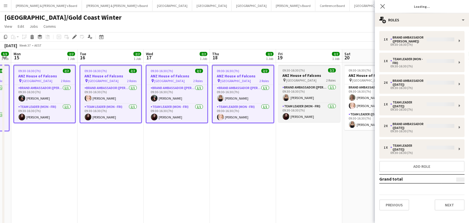
click at [311, 73] on h3 "ANZ House of Falcons" at bounding box center [309, 75] width 62 height 5
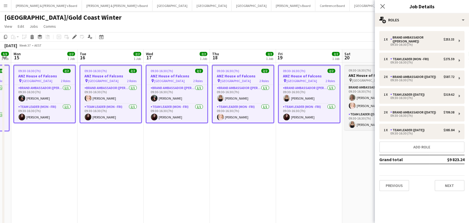
click at [362, 79] on span "[GEOGRAPHIC_DATA]" at bounding box center [367, 80] width 30 height 4
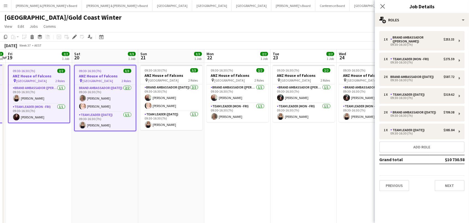
scroll to position [0, 197]
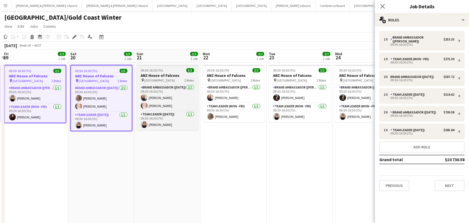
click at [180, 79] on div "pin Brisbane 2 Roles" at bounding box center [167, 80] width 62 height 4
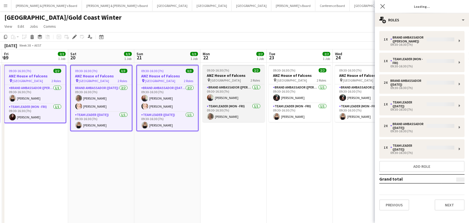
drag, startPoint x: 236, startPoint y: 76, endPoint x: 241, endPoint y: 76, distance: 4.2
click at [237, 76] on h3 "ANZ House of Falcons" at bounding box center [234, 75] width 62 height 5
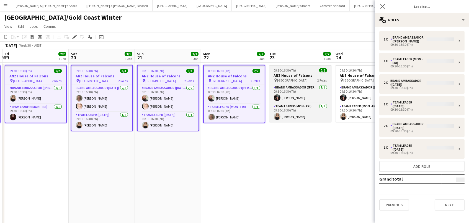
click at [285, 74] on h3 "ANZ House of Falcons" at bounding box center [300, 75] width 62 height 5
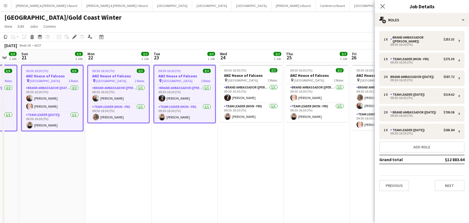
scroll to position [0, 185]
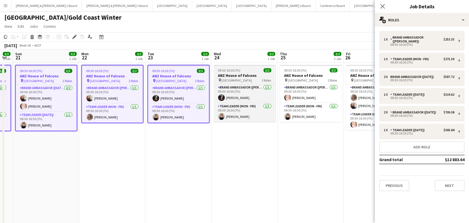
click at [254, 75] on h3 "ANZ House of Falcons" at bounding box center [245, 75] width 62 height 5
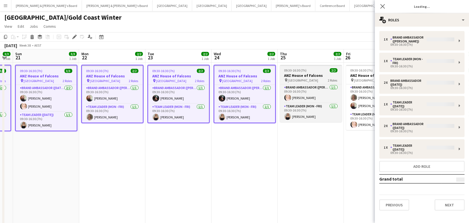
click at [306, 73] on h3 "ANZ House of Falcons" at bounding box center [311, 75] width 62 height 5
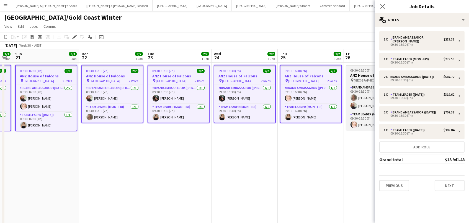
click at [354, 75] on h3 "ANZ House of Falcons" at bounding box center [377, 75] width 62 height 5
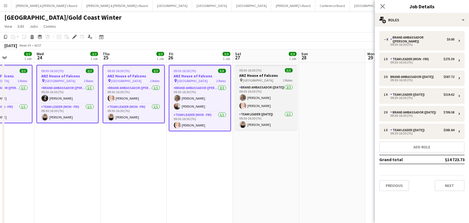
scroll to position [0, 234]
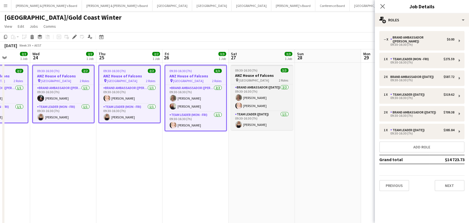
click at [275, 71] on div "09:30-16:30 (7h) 3/3" at bounding box center [262, 70] width 62 height 4
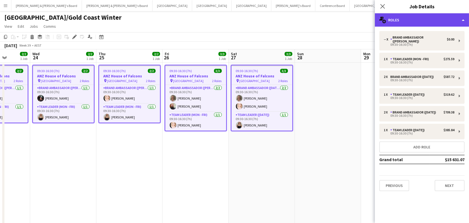
click at [412, 17] on div "multiple-users-add Roles" at bounding box center [422, 19] width 94 height 13
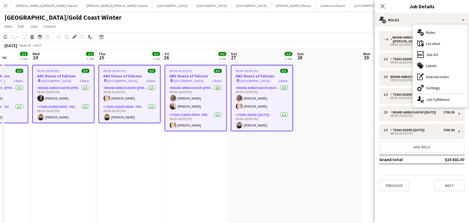
drag, startPoint x: 424, startPoint y: 89, endPoint x: 399, endPoint y: 86, distance: 24.8
click at [424, 89] on div "cog-double-3 Settings" at bounding box center [440, 87] width 55 height 11
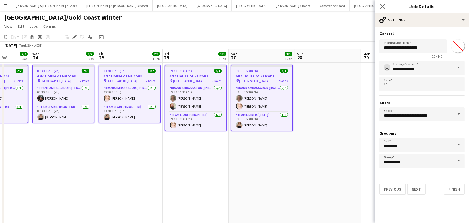
click at [464, 47] on input "*******" at bounding box center [458, 46] width 20 height 20
type input "*******"
click at [331, 87] on app-date-cell at bounding box center [328, 167] width 66 height 209
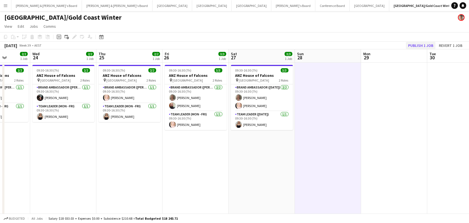
click at [427, 43] on button "Publish 1 job" at bounding box center [421, 45] width 30 height 7
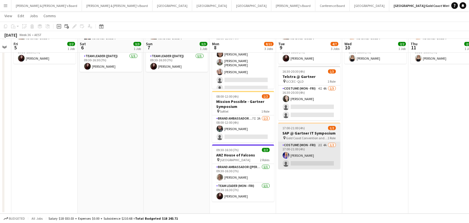
scroll to position [58, 0]
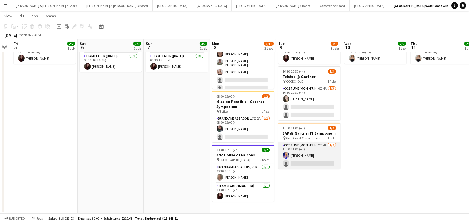
click at [303, 156] on app-card-role "Costume (Mon - Fri) 2I 4A [DATE] 17:00-21:00 (4h) [PERSON_NAME] single-neutral-…" at bounding box center [309, 155] width 62 height 27
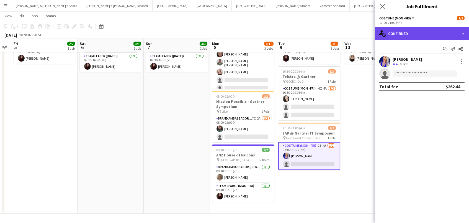
click at [423, 32] on div "single-neutral-actions-check-2 Confirmed" at bounding box center [422, 33] width 94 height 13
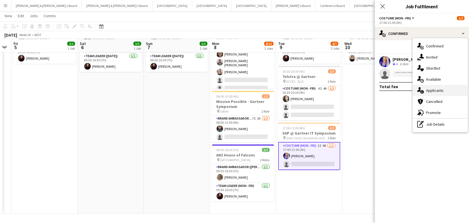
click at [437, 88] on div "single-neutral-actions-information Applicants" at bounding box center [440, 90] width 55 height 11
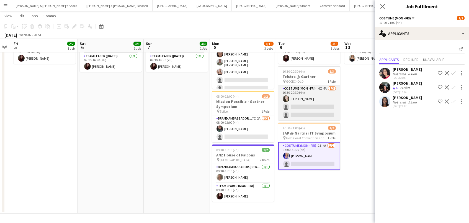
click at [313, 103] on app-card-role "Costume (Mon - Fri) 4I 4A [DATE] 16:30-20:30 (4h) [PERSON_NAME] single-neutral-…" at bounding box center [309, 102] width 62 height 35
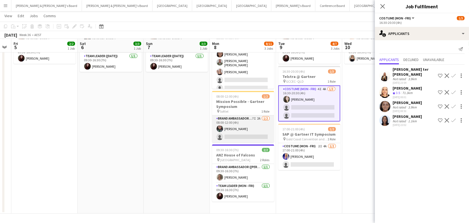
click at [228, 131] on app-card-role "Brand Ambassador (Mon - Fri) 7I 2A [DATE] 08:00-12:00 (4h) [PERSON_NAME] single…" at bounding box center [243, 128] width 62 height 27
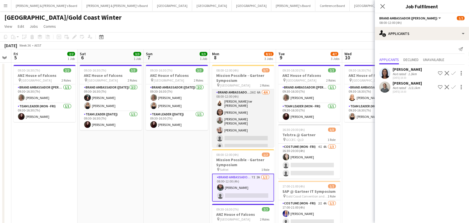
scroll to position [0, 0]
click at [247, 134] on app-card-role "Brand Ambassador (Mon - Fri) 26I 6A [DATE] 08:00-12:00 (4h) [PERSON_NAME] ter […" at bounding box center [243, 120] width 62 height 62
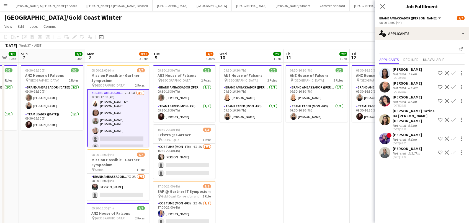
scroll to position [0, 132]
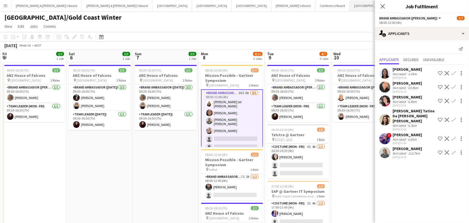
click at [350, 4] on button "Sydney Close" at bounding box center [370, 5] width 40 height 11
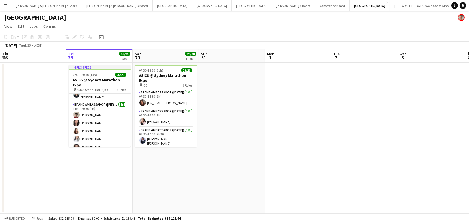
scroll to position [198, 0]
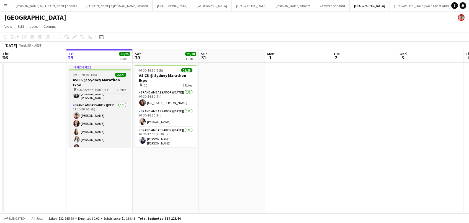
click at [100, 81] on h3 "ASICS @ Sydney Marathon Expo" at bounding box center [100, 82] width 62 height 10
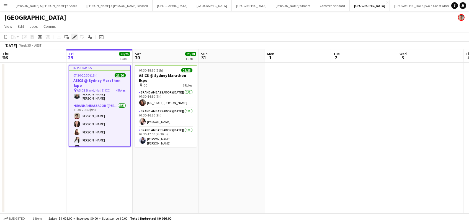
click at [74, 37] on icon at bounding box center [74, 36] width 3 height 3
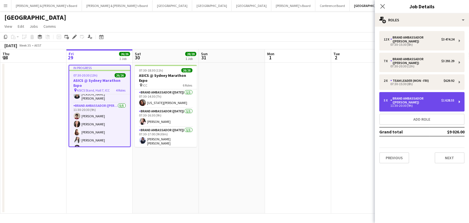
click at [391, 108] on div "5 x Brand Ambassador (Mon - Fri) $1 628.55 11:30-20:30 (9h)" at bounding box center [421, 101] width 85 height 19
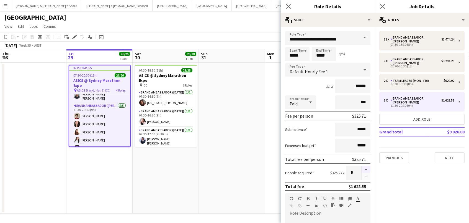
click at [364, 169] on button "button" at bounding box center [366, 169] width 9 height 7
type input "*"
click at [231, 163] on app-date-cell at bounding box center [232, 138] width 66 height 151
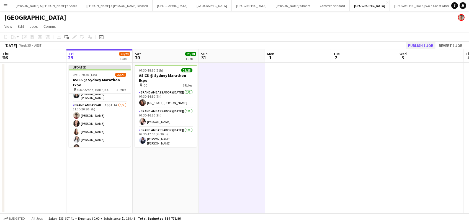
click at [427, 45] on button "Publish 1 job" at bounding box center [421, 45] width 30 height 7
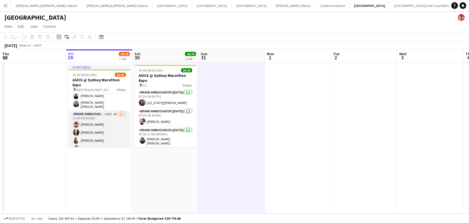
scroll to position [189, 0]
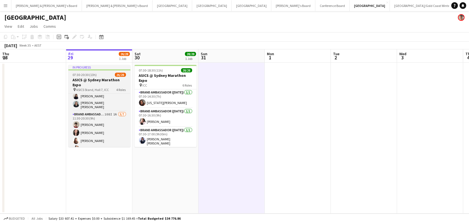
click at [90, 78] on h3 "ASICS @ Sydney Marathon Expo" at bounding box center [99, 82] width 62 height 10
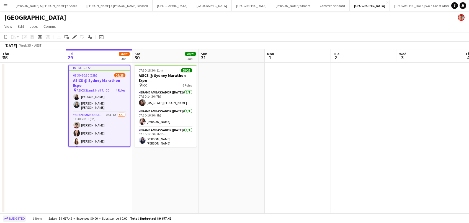
click at [11, 219] on span "Budgeted" at bounding box center [17, 218] width 16 height 4
click at [166, 102] on app-card-role "Brand Ambassador ([DATE]) [DATE] 07:30-14:30 (7h) [US_STATE][PERSON_NAME]" at bounding box center [166, 98] width 62 height 19
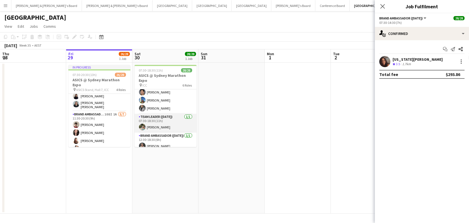
scroll to position [232, 0]
click at [167, 121] on app-card-role "Team Leader ([DATE]) [DATE] 07:30-18:30 (11h) [PERSON_NAME]" at bounding box center [166, 123] width 62 height 19
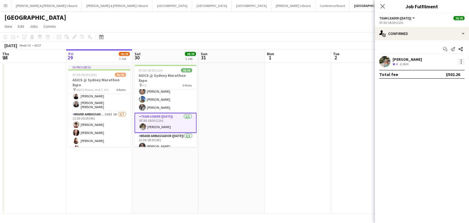
click at [461, 62] on div at bounding box center [461, 61] width 7 height 7
drag, startPoint x: 439, startPoint y: 135, endPoint x: 434, endPoint y: 135, distance: 4.2
click at [439, 135] on button "Set as supervisor" at bounding box center [443, 137] width 43 height 13
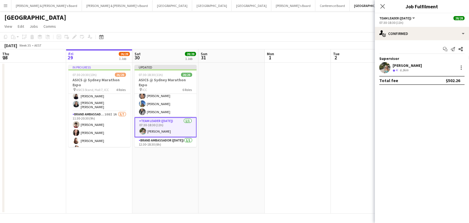
click at [342, 124] on app-date-cell at bounding box center [364, 138] width 66 height 151
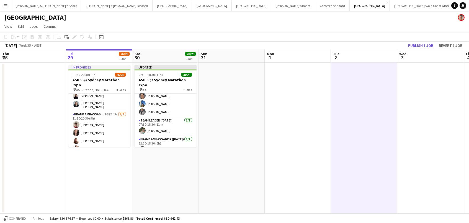
scroll to position [0, 132]
click at [421, 45] on button "Publish 1 job" at bounding box center [421, 45] width 30 height 7
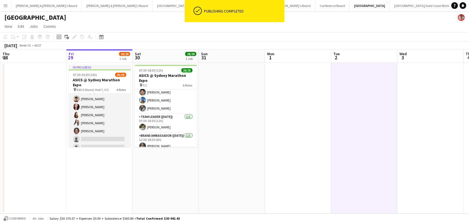
scroll to position [214, 0]
click at [102, 121] on app-card-role "Brand Ambassador (Mon - Fri) 108I 1A [DATE] 11:30-20:30 (9h) [PERSON_NAME] [PER…" at bounding box center [100, 119] width 62 height 67
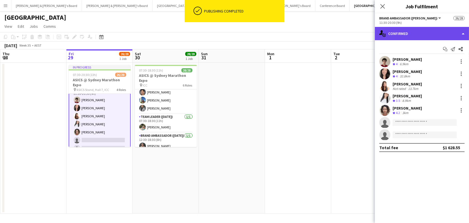
click at [409, 34] on div "single-neutral-actions-check-2 Confirmed" at bounding box center [422, 33] width 94 height 13
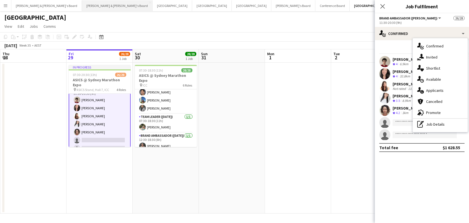
click at [82, 8] on button "[PERSON_NAME] & [PERSON_NAME]'s Board Close" at bounding box center [117, 5] width 71 height 11
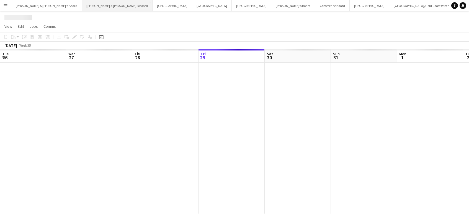
scroll to position [0, 132]
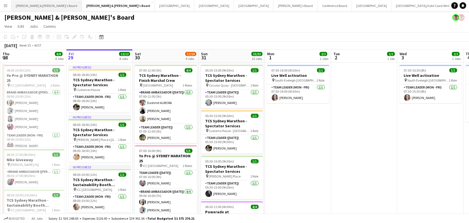
click at [21, 3] on button "[PERSON_NAME] & [PERSON_NAME]'s Board Close" at bounding box center [46, 5] width 71 height 11
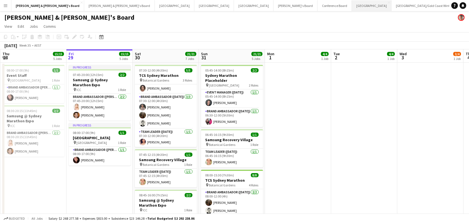
click at [352, 7] on button "Sydney Close" at bounding box center [372, 5] width 40 height 11
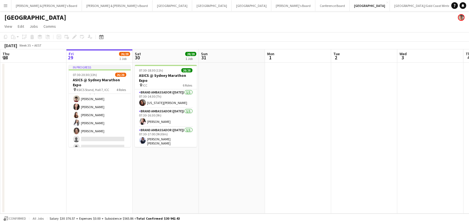
scroll to position [214, 0]
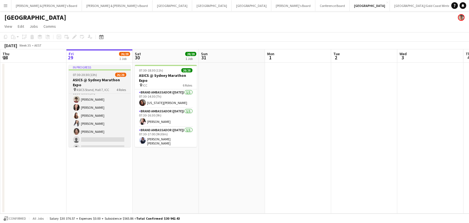
click at [87, 75] on span "07:30-20:30 (13h)" at bounding box center [85, 75] width 24 height 4
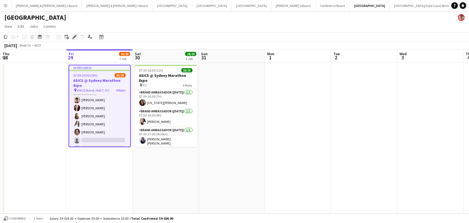
click at [73, 37] on icon at bounding box center [74, 36] width 3 height 3
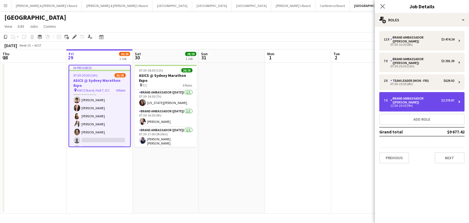
click at [434, 99] on div "Brand Ambassador ([PERSON_NAME])" at bounding box center [415, 100] width 51 height 8
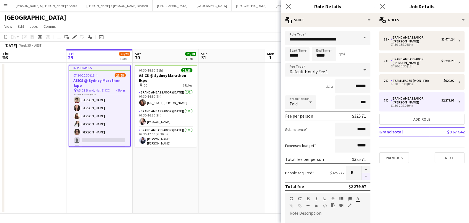
click at [367, 174] on button "button" at bounding box center [366, 176] width 9 height 7
type input "*"
click at [215, 193] on app-date-cell at bounding box center [232, 138] width 66 height 151
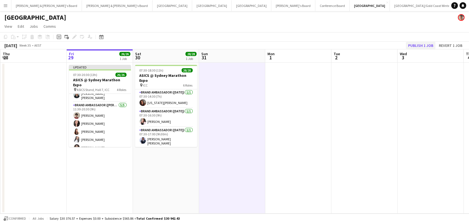
click at [418, 42] on button "Publish 1 job" at bounding box center [421, 45] width 30 height 7
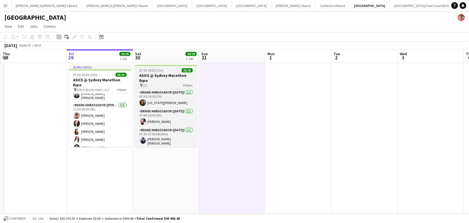
click at [156, 72] on app-job-card "07:30-18:30 (11h) 28/28 ASICS @ Sydney Marathon Expo pin ICC 6 Roles Brand Amba…" at bounding box center [166, 106] width 62 height 82
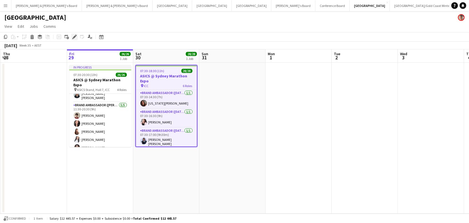
click at [75, 36] on icon "Edit" at bounding box center [74, 37] width 4 height 4
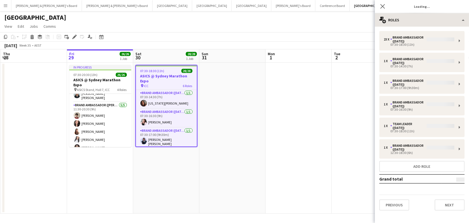
type input "**********"
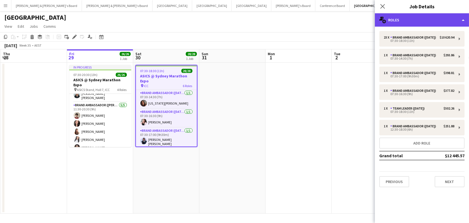
click at [405, 23] on div "multiple-users-add Roles" at bounding box center [422, 19] width 94 height 13
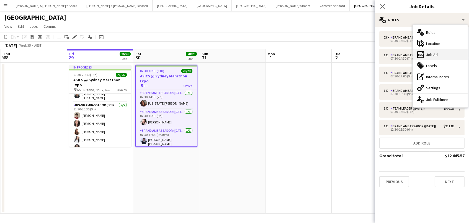
click at [438, 56] on div "ads-window Job Ad" at bounding box center [440, 54] width 55 height 11
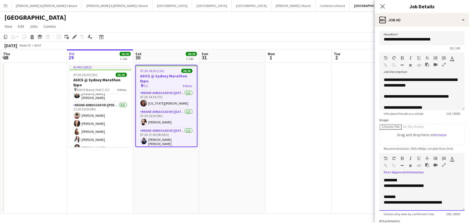
click at [418, 185] on div "**********" at bounding box center [422, 186] width 76 height 6
paste div
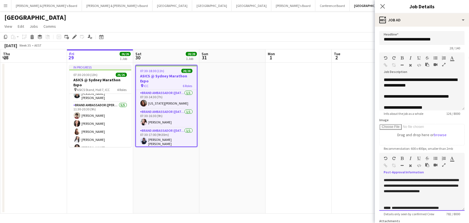
scroll to position [0, 0]
click at [329, 153] on app-date-cell at bounding box center [298, 138] width 66 height 151
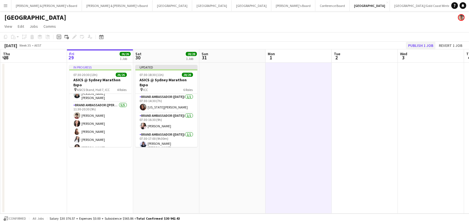
click at [422, 45] on button "Publish 1 job" at bounding box center [421, 45] width 30 height 7
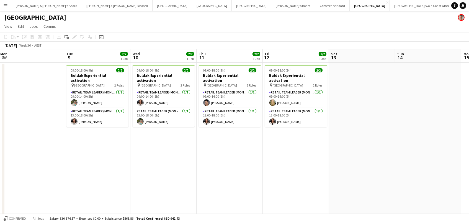
scroll to position [0, 169]
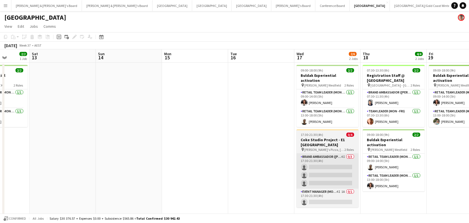
click at [334, 162] on app-card-role "Brand Ambassador (Mon - Fri) 4I 0/3 17:30-21:30 (4h) single-neutral-actions sin…" at bounding box center [327, 170] width 62 height 35
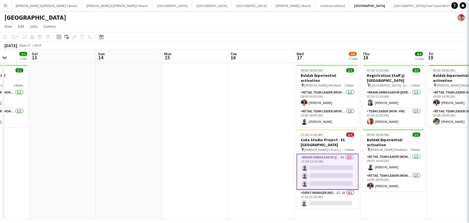
scroll to position [0, 169]
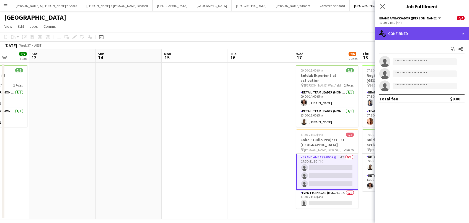
click at [415, 32] on div "single-neutral-actions-check-2 Confirmed" at bounding box center [422, 33] width 94 height 13
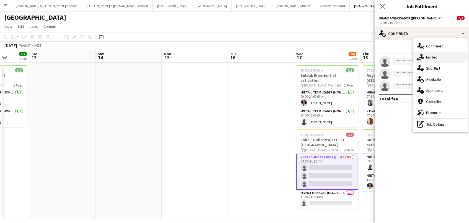
click at [432, 60] on div "single-neutral-actions-share-1 Invited" at bounding box center [440, 56] width 55 height 11
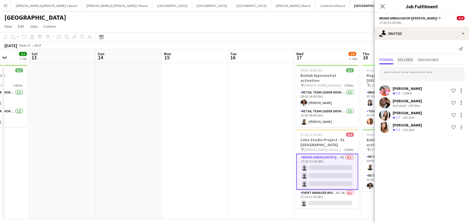
click at [408, 60] on span "Declined" at bounding box center [405, 60] width 15 height 4
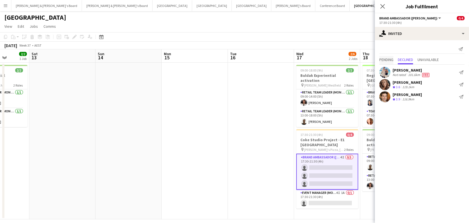
click at [387, 59] on span "Pending" at bounding box center [386, 60] width 14 height 4
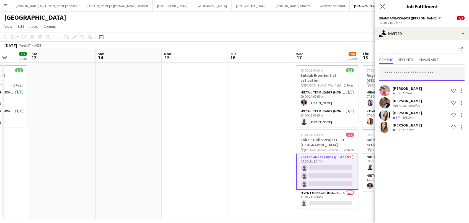
click at [393, 70] on input "text" at bounding box center [421, 74] width 85 height 14
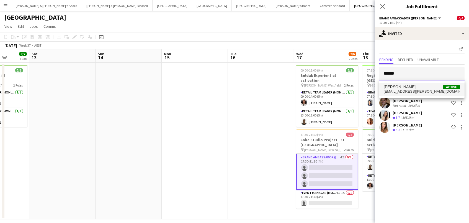
type input "******"
click at [399, 87] on span "[PERSON_NAME]" at bounding box center [400, 86] width 32 height 5
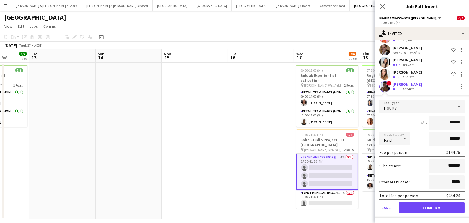
scroll to position [52, 0]
click at [417, 208] on button "Confirm" at bounding box center [432, 207] width 66 height 11
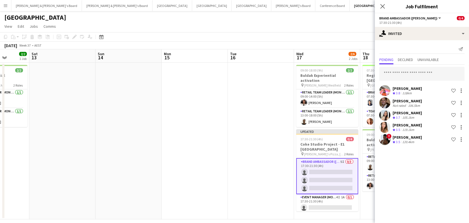
scroll to position [0, 0]
click at [414, 74] on input "text" at bounding box center [421, 74] width 85 height 14
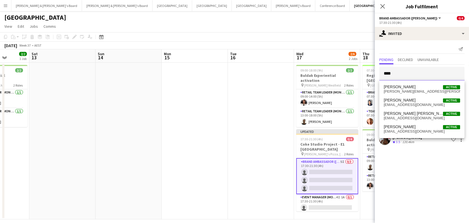
type input "****"
drag, startPoint x: 414, startPoint y: 74, endPoint x: 409, endPoint y: 127, distance: 53.1
click at [409, 127] on span "[PERSON_NAME] Active" at bounding box center [422, 126] width 76 height 5
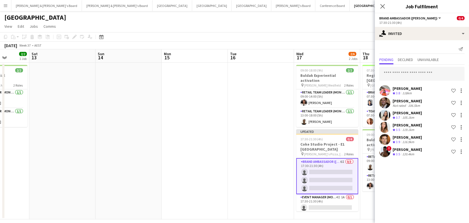
click at [262, 110] on app-date-cell at bounding box center [261, 141] width 66 height 156
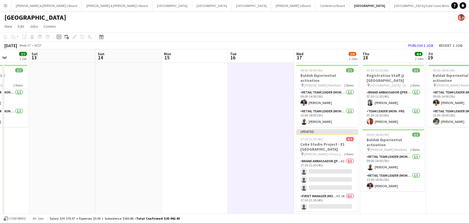
scroll to position [0, 169]
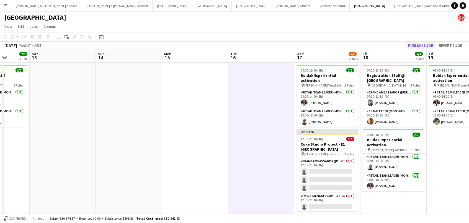
click at [423, 45] on button "Publish 1 job" at bounding box center [421, 45] width 30 height 7
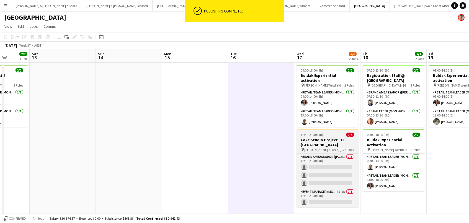
click at [332, 194] on app-card-role "Event Manager (Mon - Fri) 4I 1A 0/1 17:30-21:30 (4h) single-neutral-actions" at bounding box center [327, 197] width 62 height 19
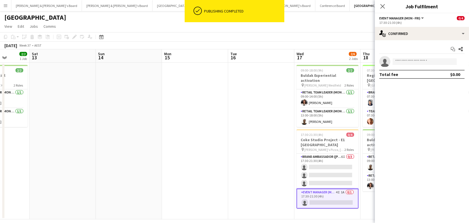
click at [419, 42] on div "Start chat Share single-neutral-actions Total fee $0.00" at bounding box center [422, 61] width 94 height 43
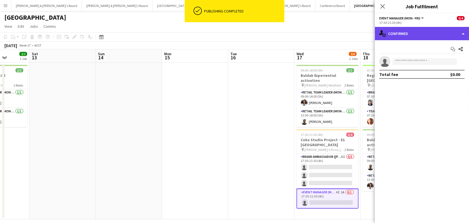
click at [419, 35] on div "single-neutral-actions-check-2 Confirmed" at bounding box center [422, 33] width 94 height 13
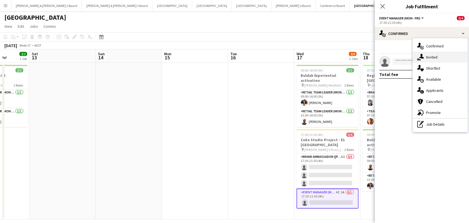
click at [428, 54] on div "single-neutral-actions-share-1 Invited" at bounding box center [440, 56] width 55 height 11
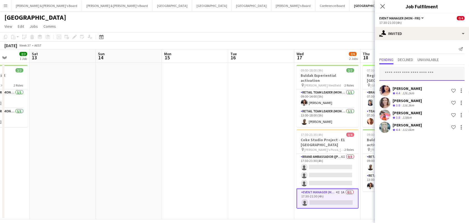
click at [421, 77] on input "text" at bounding box center [421, 74] width 85 height 14
type input "****"
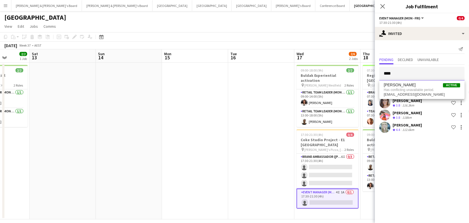
drag, startPoint x: 401, startPoint y: 71, endPoint x: 361, endPoint y: 71, distance: 40.7
click at [361, 71] on body "Menu Boards Boards Boards All jobs Status Workforce Workforce My Workforce Recr…" at bounding box center [234, 114] width 469 height 228
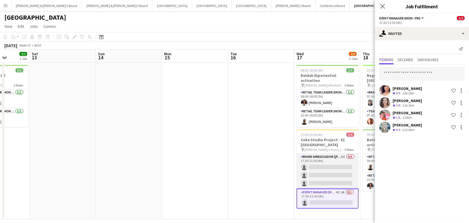
click at [331, 165] on app-card-role "Brand Ambassador (Mon - Fri) 6I 0/3 17:30-21:30 (4h) single-neutral-actions sin…" at bounding box center [327, 170] width 62 height 35
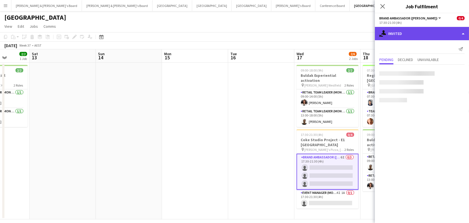
click at [405, 37] on div "single-neutral-actions-share-1 Invited" at bounding box center [422, 33] width 94 height 13
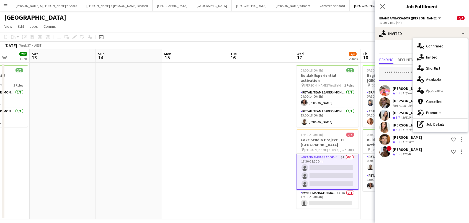
click at [396, 74] on input "text" at bounding box center [421, 74] width 85 height 14
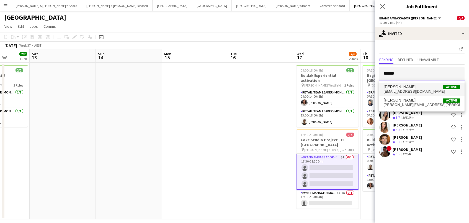
type input "*****"
click at [399, 88] on span "[PERSON_NAME]" at bounding box center [400, 86] width 32 height 5
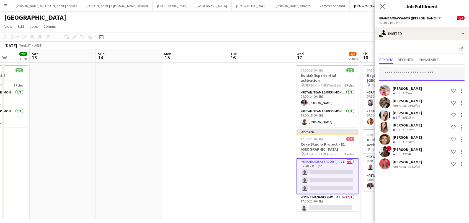
click at [401, 72] on input "text" at bounding box center [421, 74] width 85 height 14
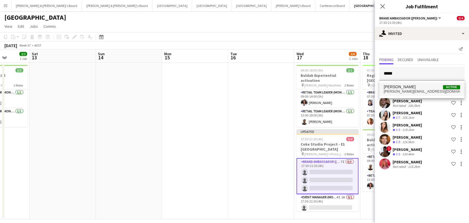
type input "*****"
click at [399, 89] on span "[PERSON_NAME]" at bounding box center [400, 86] width 32 height 5
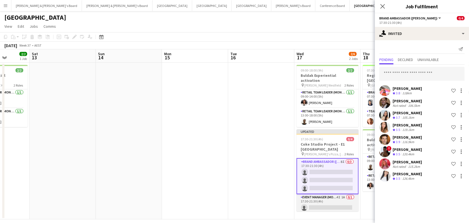
click at [313, 194] on app-card-role "Event Manager (Mon - Fri) 4I 1A 0/1 17:30-21:30 (4h) single-neutral-actions" at bounding box center [327, 203] width 62 height 19
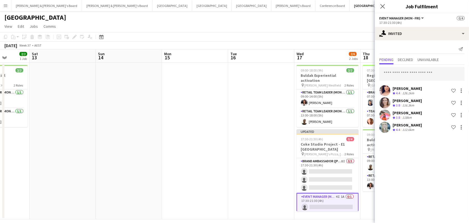
click at [311, 39] on app-toolbar "Copy Paste Paste Command V Paste with crew Command Shift V Paste linked Job [GE…" at bounding box center [234, 36] width 469 height 9
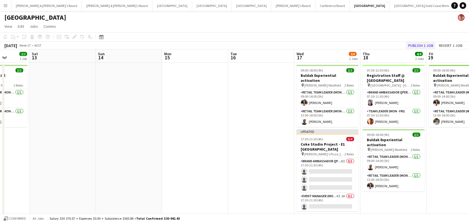
click at [425, 44] on button "Publish 1 job" at bounding box center [421, 45] width 30 height 7
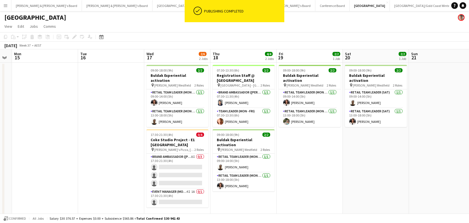
scroll to position [0, 242]
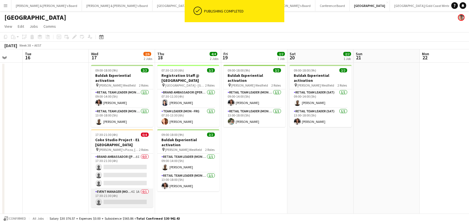
click at [130, 193] on app-card-role "Event Manager (Mon - Fri) 4I 1A 0/1 17:30-21:30 (4h) single-neutral-actions" at bounding box center [122, 197] width 62 height 19
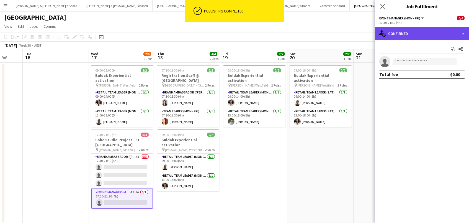
click at [409, 29] on div "single-neutral-actions-check-2 Confirmed" at bounding box center [422, 33] width 94 height 13
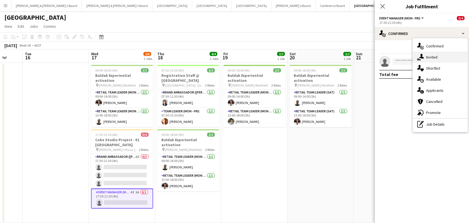
click at [427, 58] on div "single-neutral-actions-share-1 Invited" at bounding box center [440, 56] width 55 height 11
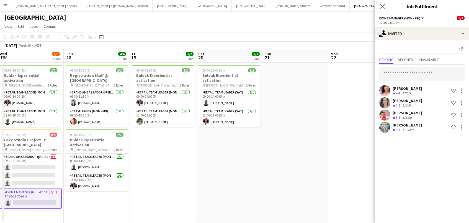
scroll to position [0, 161]
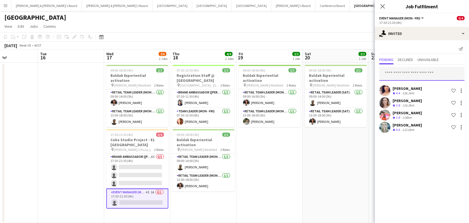
click at [399, 74] on input "text" at bounding box center [421, 74] width 85 height 14
type input "*****"
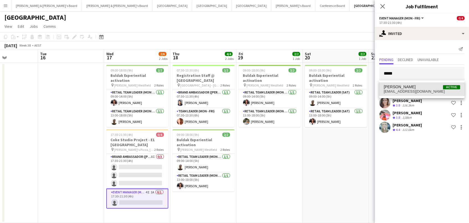
click at [412, 88] on span "[PERSON_NAME] Active" at bounding box center [422, 86] width 76 height 5
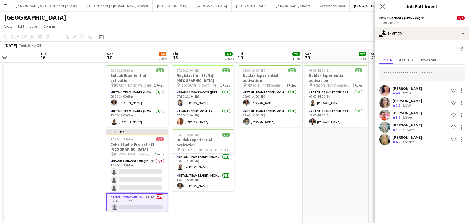
click at [329, 27] on app-page-menu "View Day view expanded Day view collapsed Month view Date picker Jump to [DATE]…" at bounding box center [234, 27] width 469 height 11
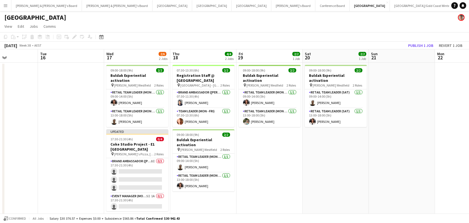
drag, startPoint x: 425, startPoint y: 45, endPoint x: 371, endPoint y: 75, distance: 61.2
click at [424, 45] on button "Publish 1 job" at bounding box center [421, 45] width 30 height 7
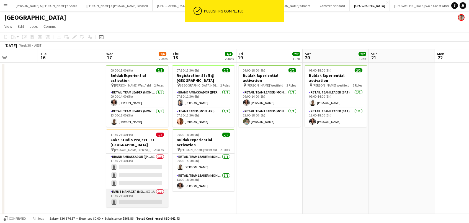
click at [146, 190] on app-card-role "Event Manager (Mon - Fri) 5I 1A 0/1 17:30-21:30 (4h) single-neutral-actions" at bounding box center [137, 197] width 62 height 19
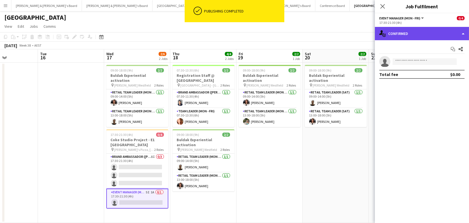
click at [404, 30] on div "single-neutral-actions-check-2 Confirmed" at bounding box center [422, 33] width 94 height 13
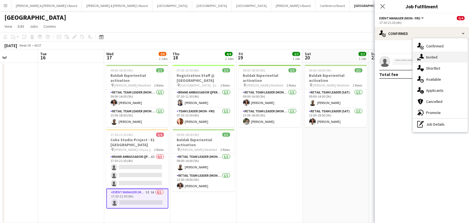
click at [430, 58] on div "single-neutral-actions-share-1 Invited" at bounding box center [440, 56] width 55 height 11
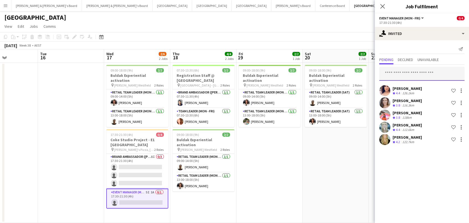
click at [411, 78] on input "text" at bounding box center [421, 74] width 85 height 14
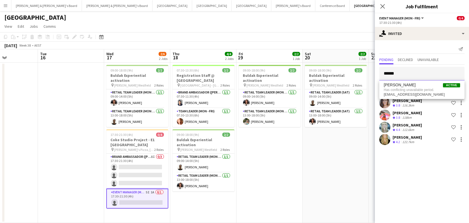
type input "******"
click at [416, 90] on span "Has conflicting unavailable period." at bounding box center [422, 89] width 76 height 5
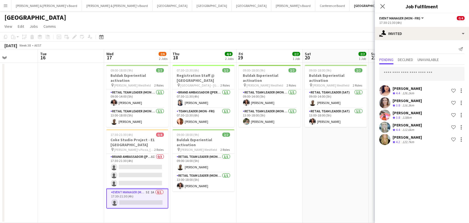
click at [366, 30] on app-page-menu "View Day view expanded Day view collapsed Month view Date picker Jump to [DATE]…" at bounding box center [234, 27] width 469 height 11
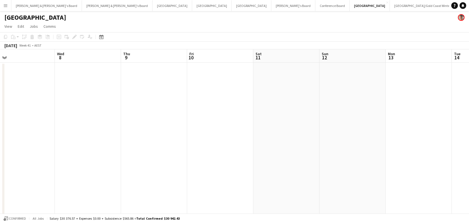
scroll to position [0, 276]
